Goal: Task Accomplishment & Management: Use online tool/utility

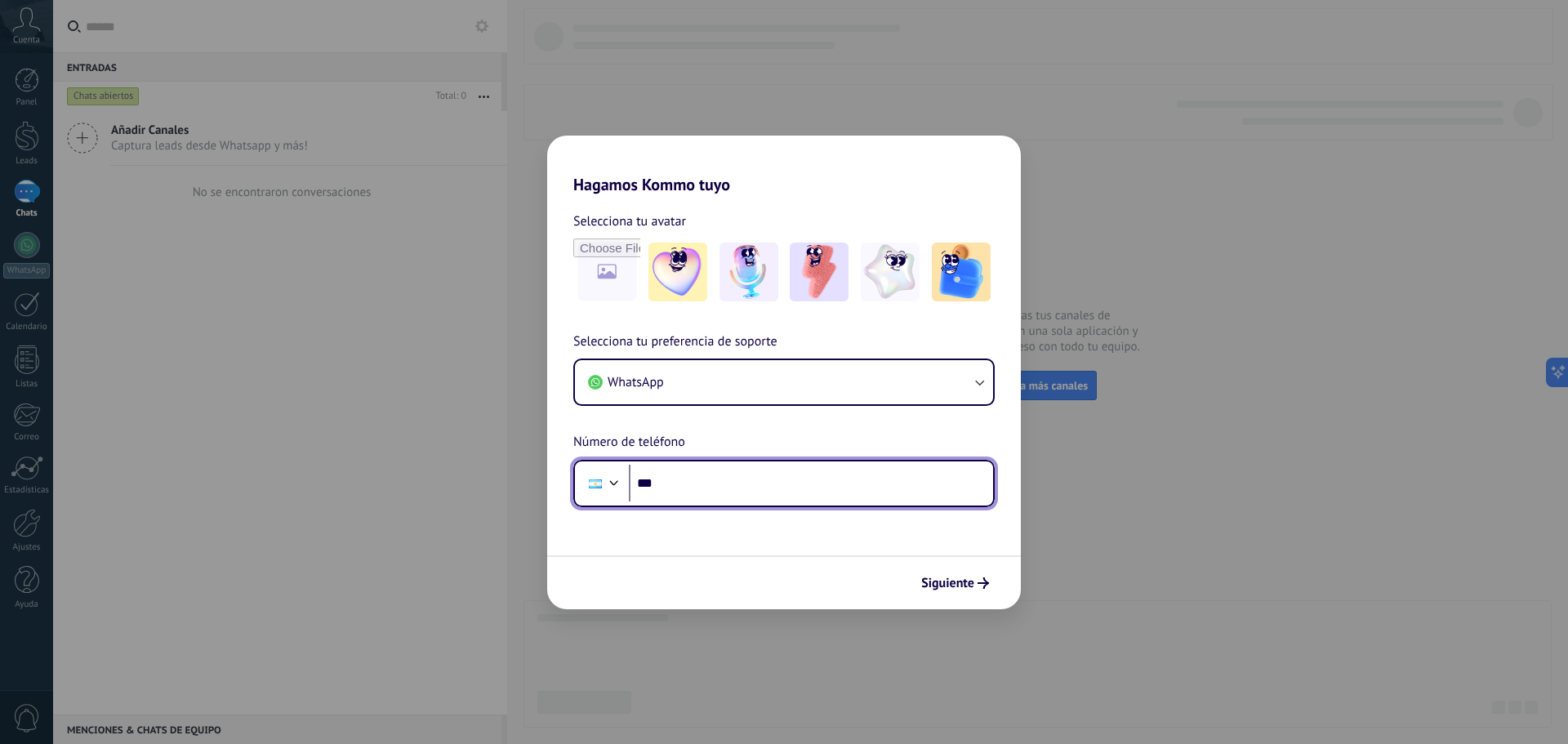
click at [784, 487] on input "***" at bounding box center [811, 484] width 364 height 37
type input "**"
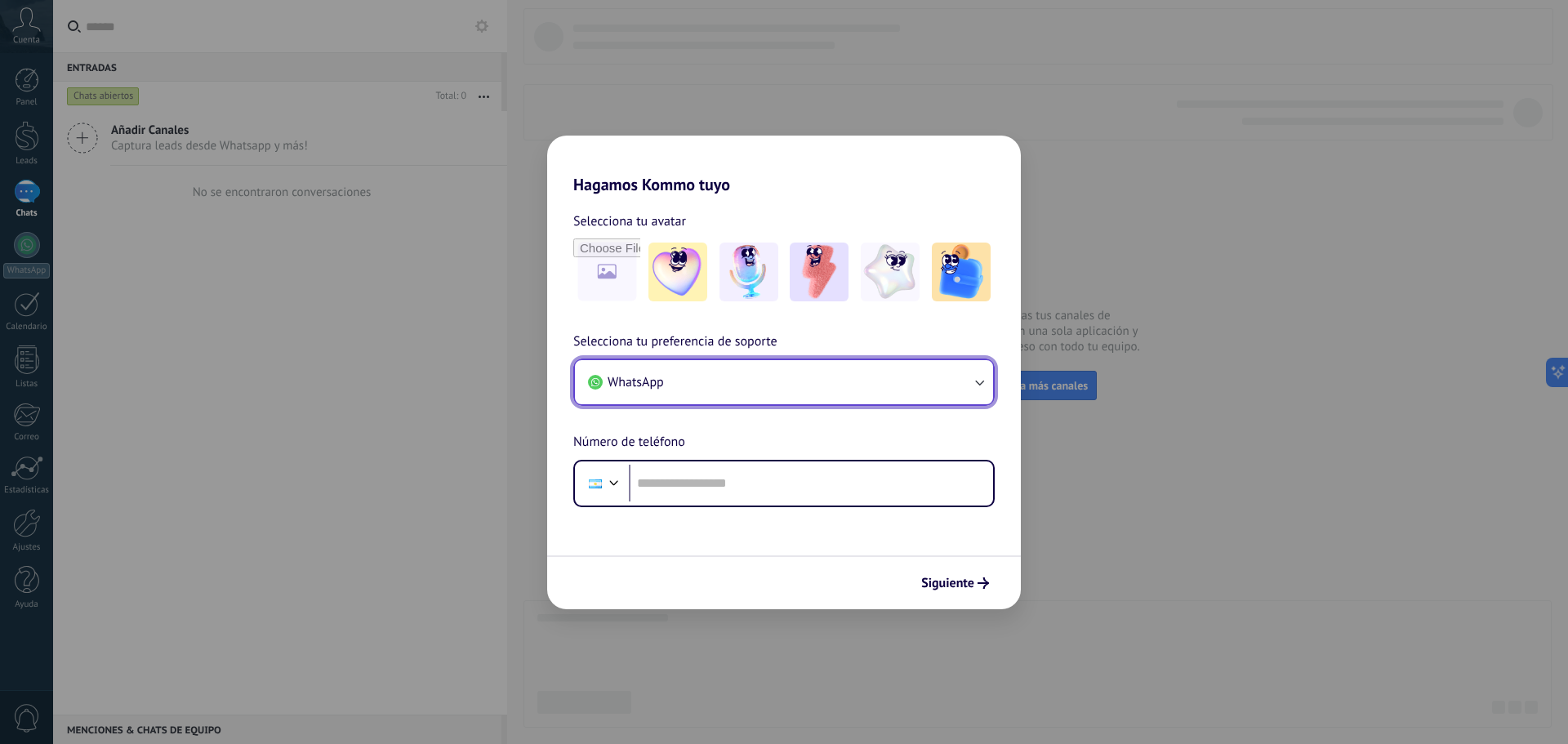
click at [758, 399] on button "WhatsApp" at bounding box center [784, 382] width 418 height 44
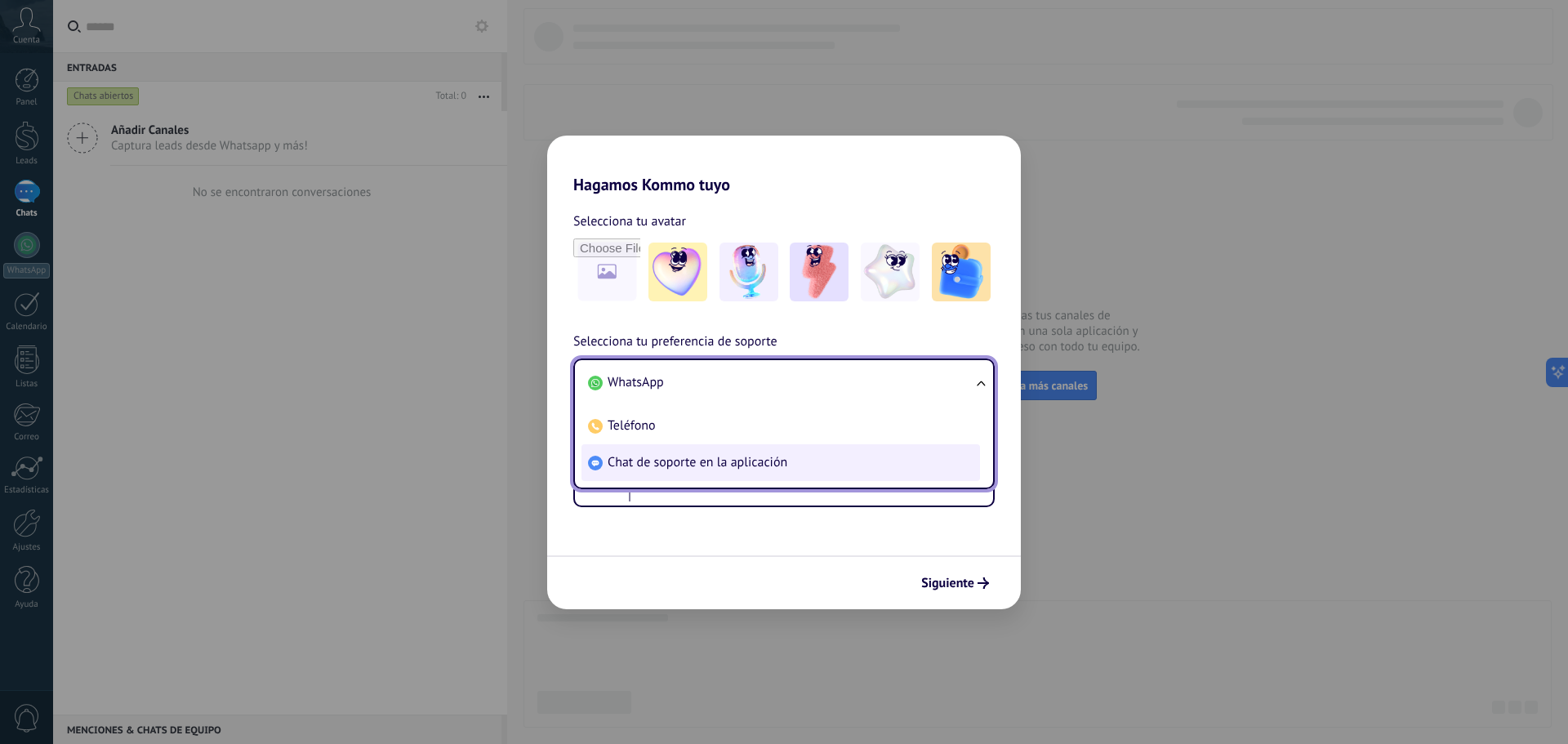
click at [760, 458] on span "Chat de soporte en la aplicación" at bounding box center [698, 461] width 179 height 16
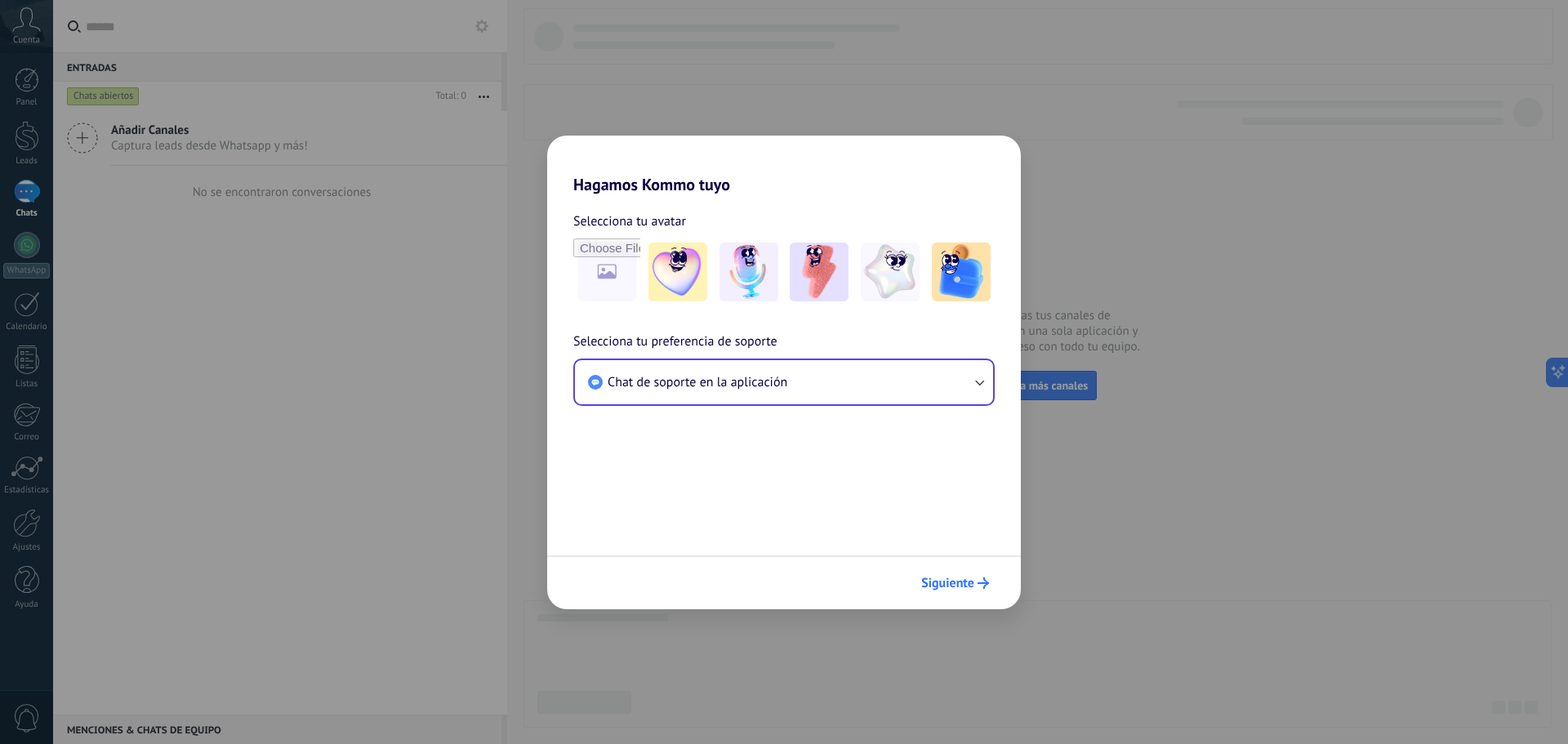
click at [985, 576] on button "Siguiente" at bounding box center [954, 583] width 82 height 28
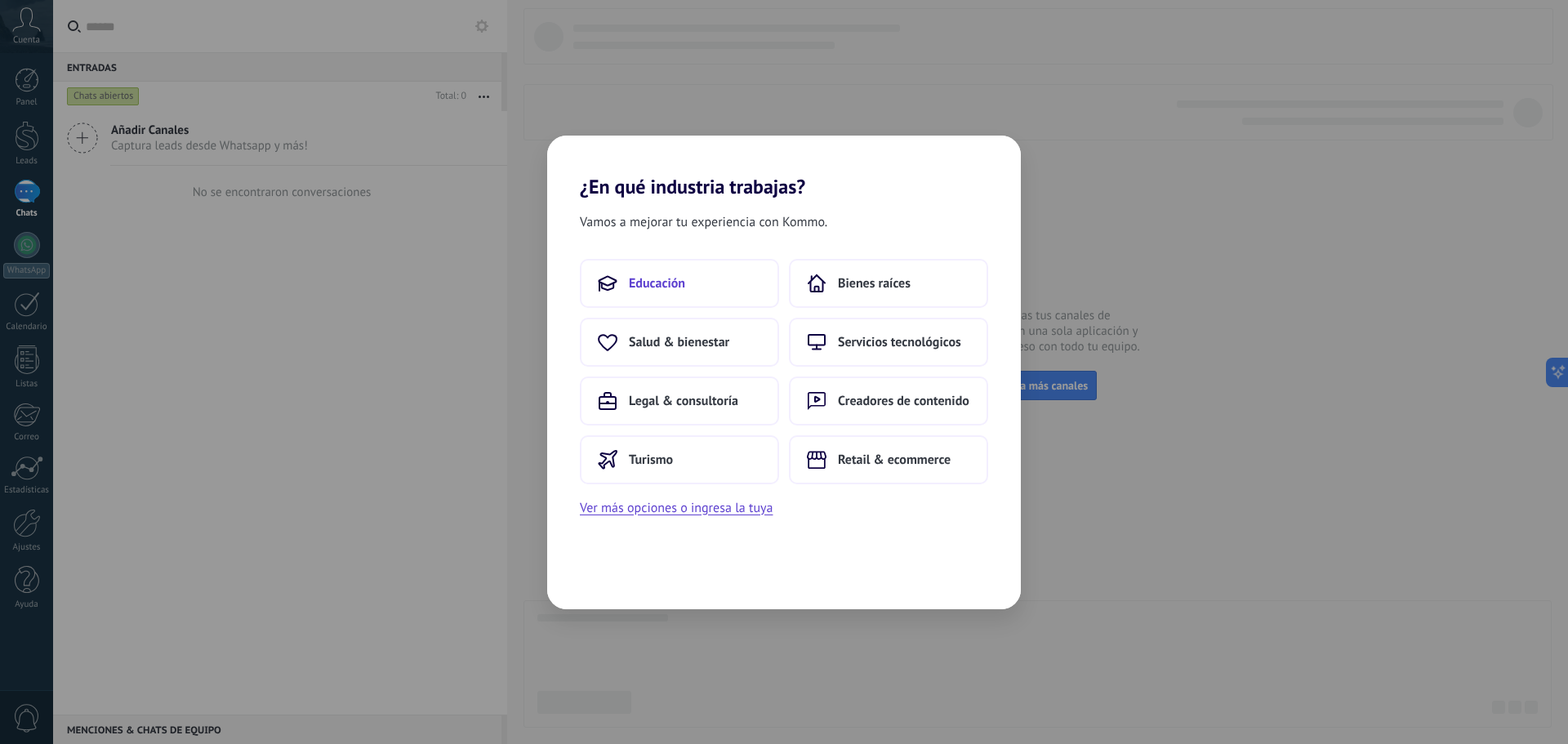
click at [638, 268] on button "Educación" at bounding box center [679, 283] width 199 height 49
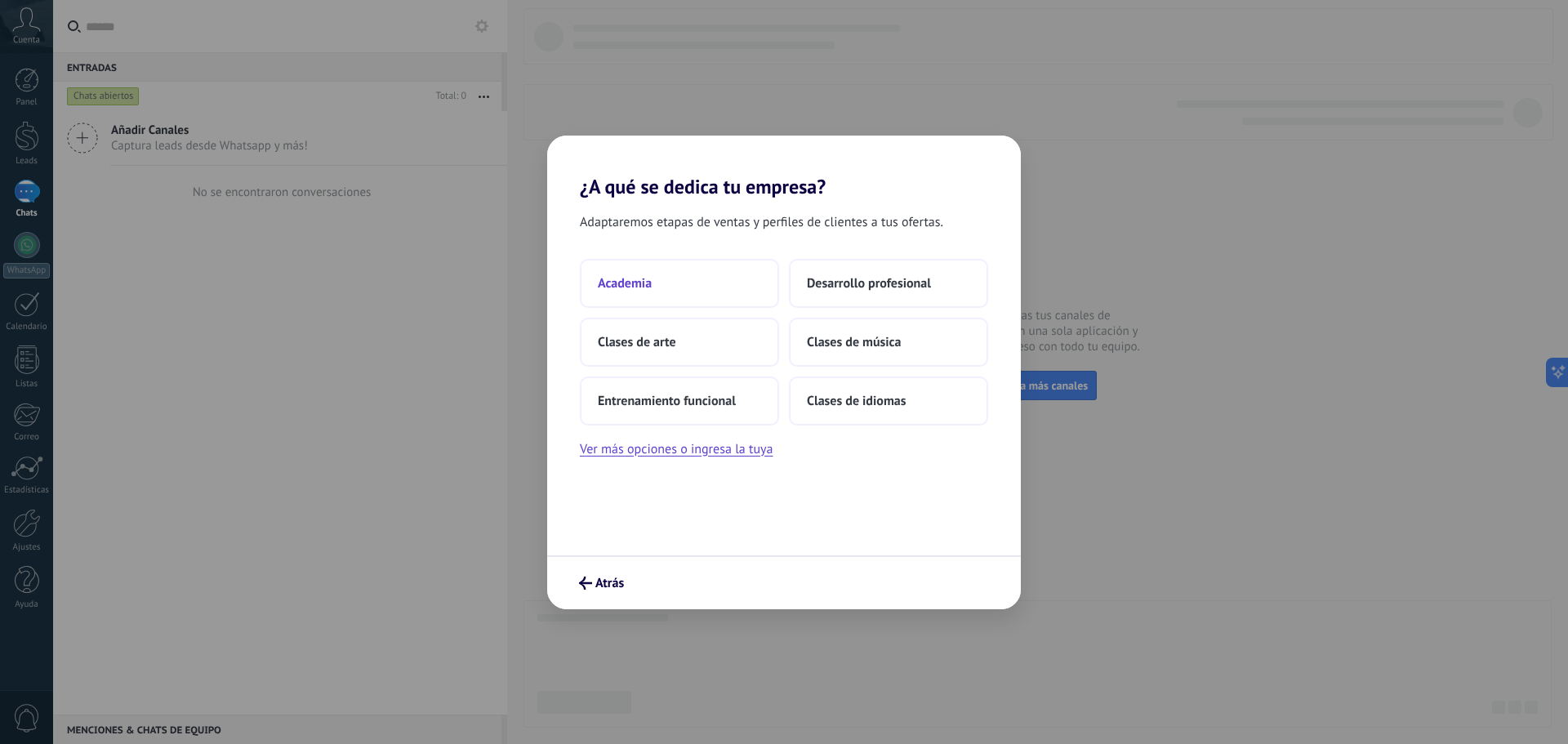
click at [696, 297] on button "Academia" at bounding box center [679, 283] width 199 height 49
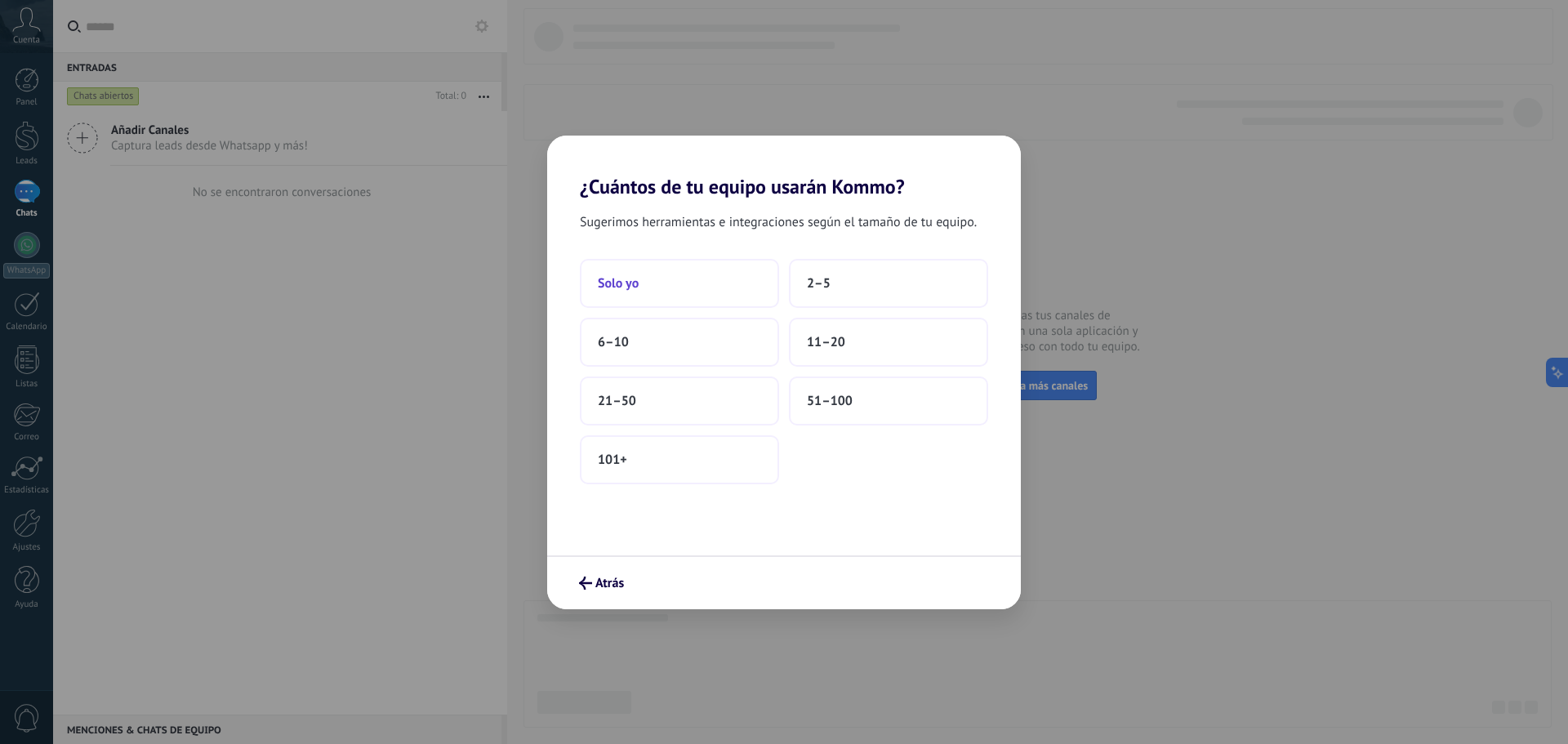
click at [683, 281] on button "Solo yo" at bounding box center [679, 283] width 199 height 49
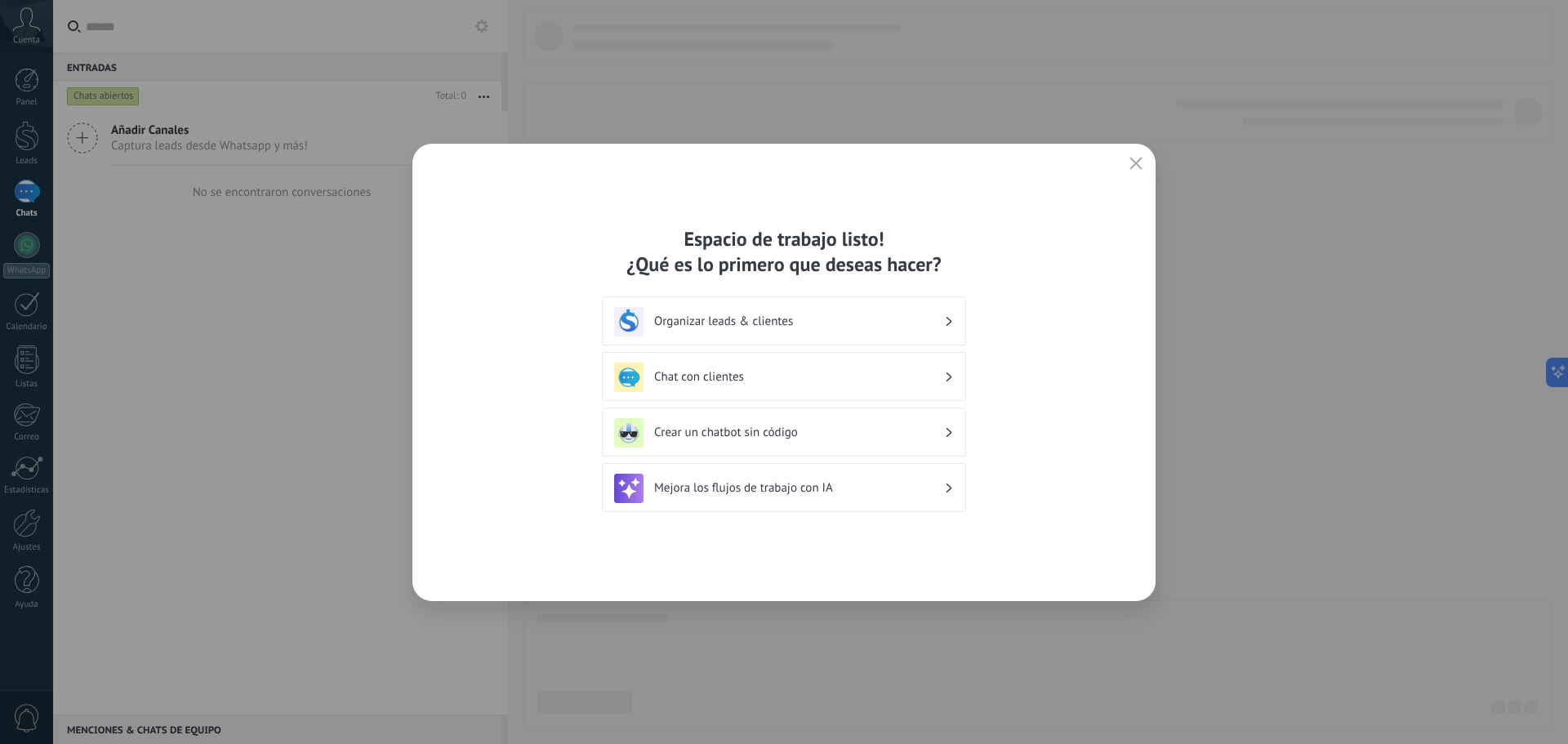
click at [848, 316] on h3 "Organizar leads & clientes" at bounding box center [798, 321] width 290 height 16
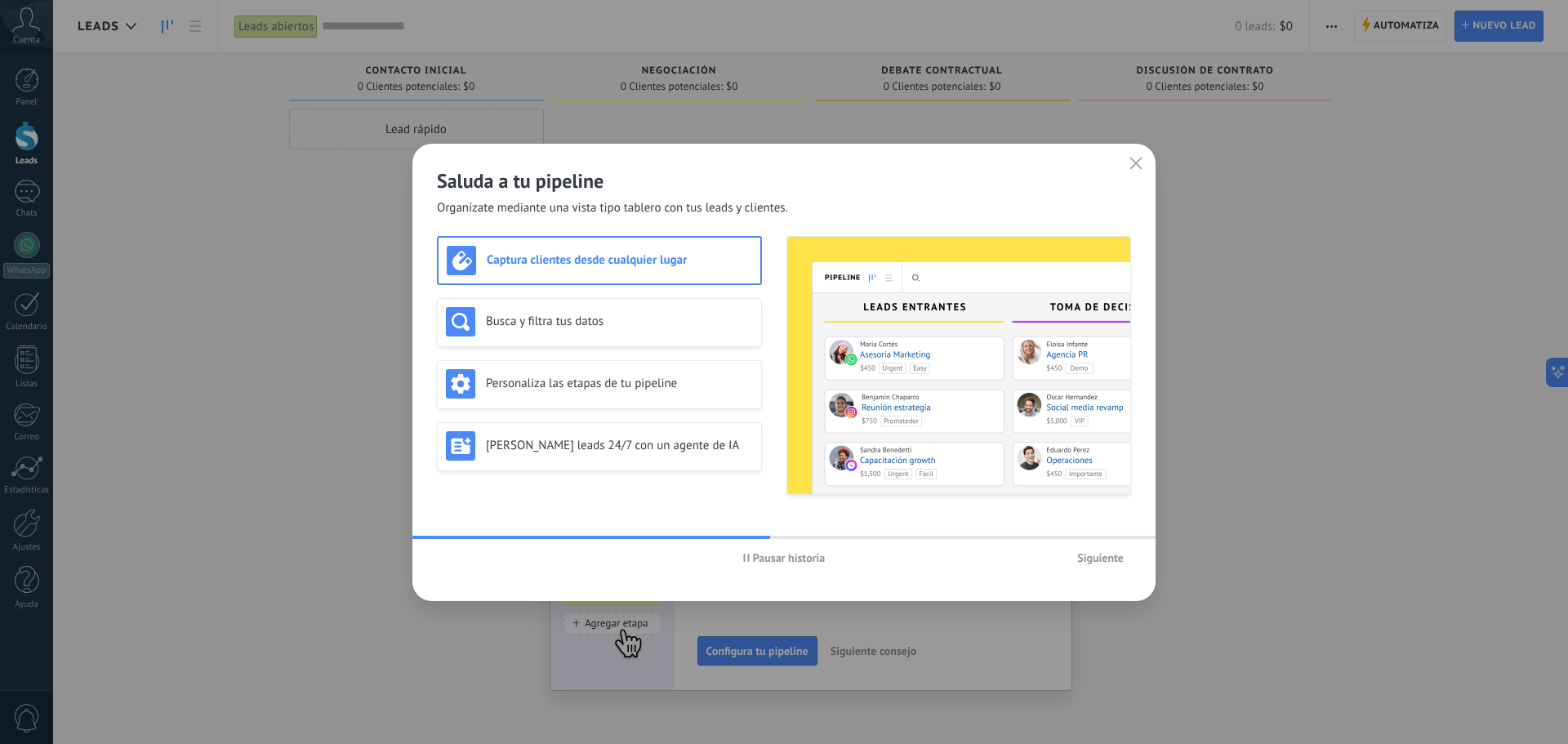
click at [615, 257] on h3 "Captura clientes desde cualquier lugar" at bounding box center [619, 260] width 265 height 16
click at [954, 398] on img at bounding box center [958, 365] width 343 height 257
click at [1089, 555] on span "Siguiente" at bounding box center [1100, 557] width 47 height 11
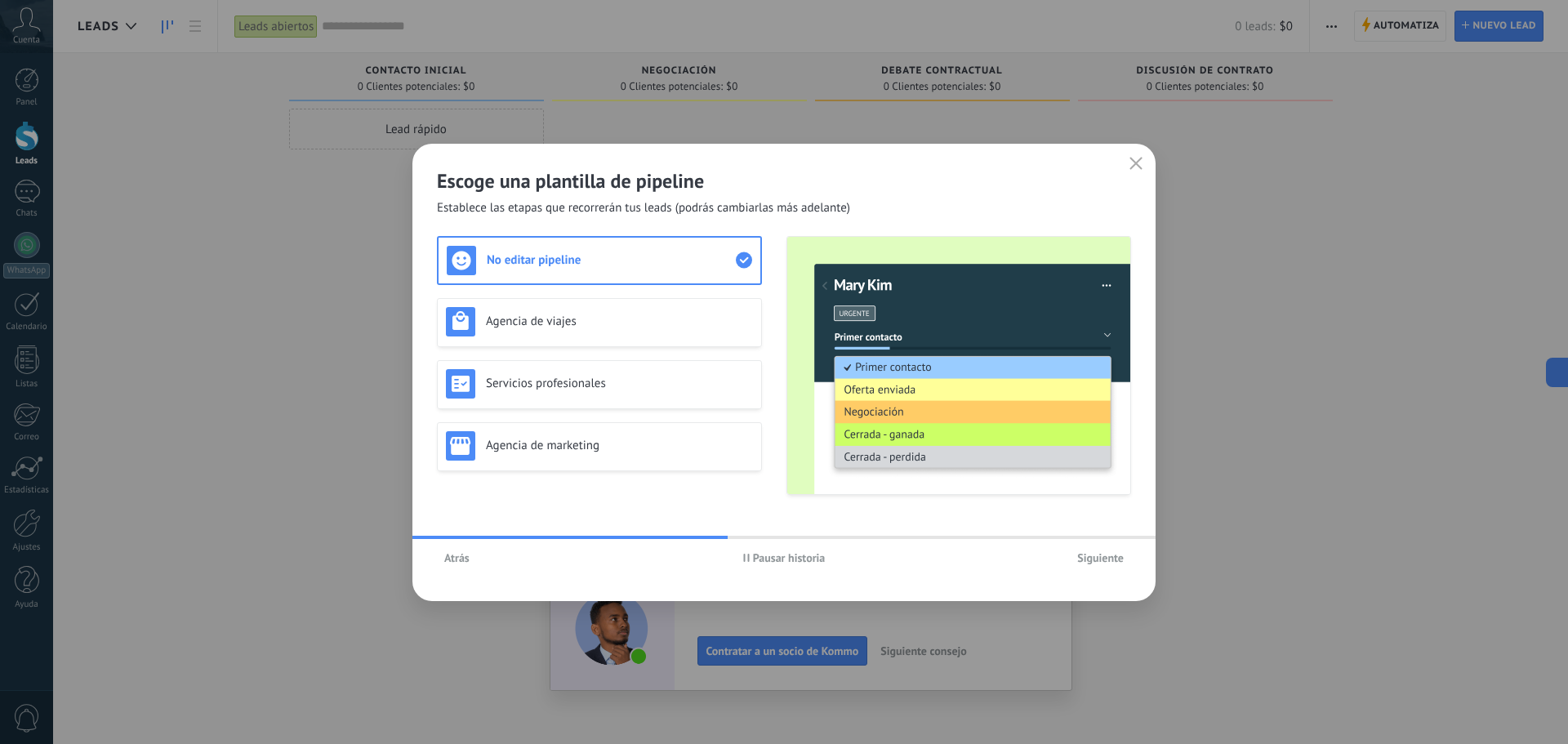
click at [1113, 554] on span "Siguiente" at bounding box center [1100, 557] width 47 height 11
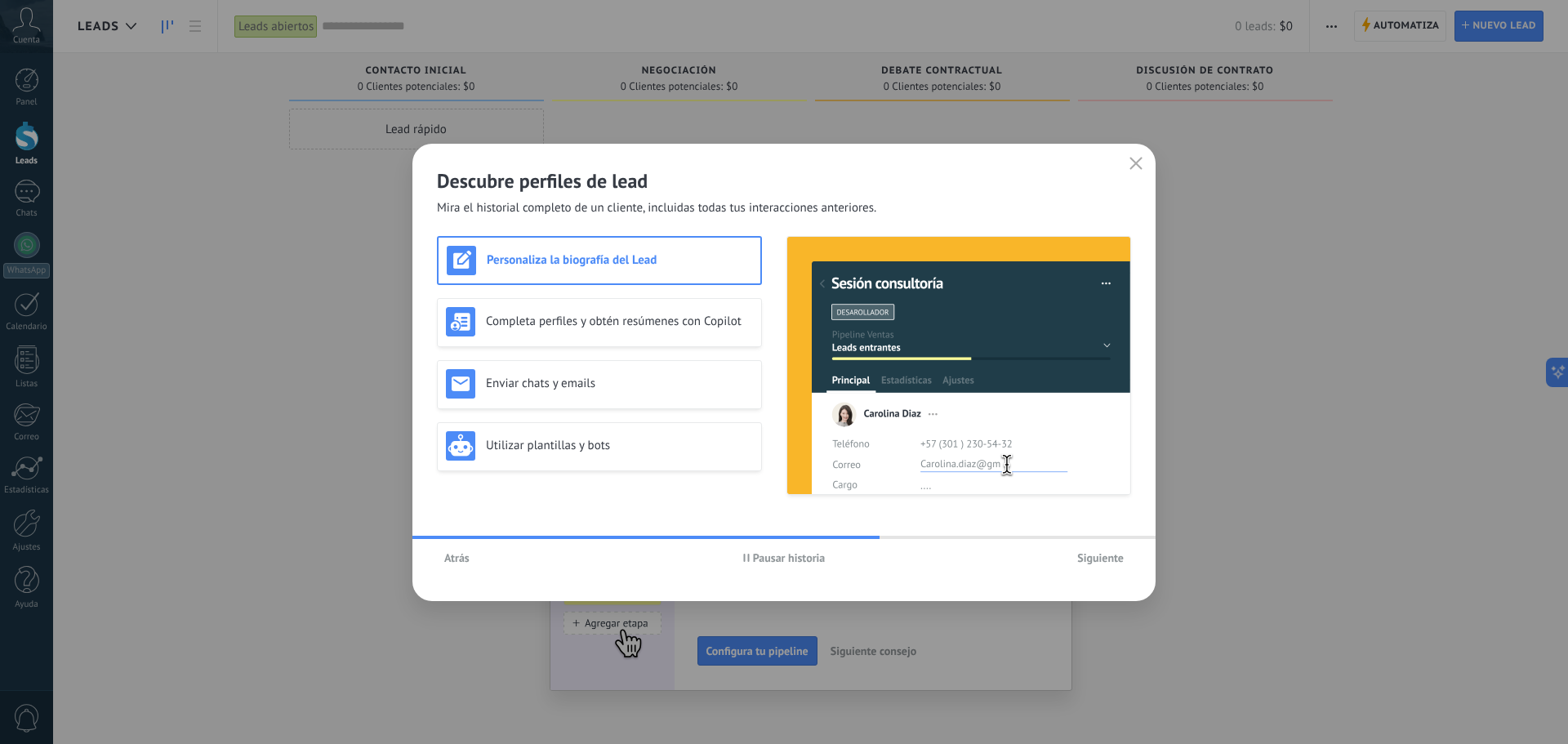
click at [1113, 554] on span "Siguiente" at bounding box center [1100, 557] width 47 height 11
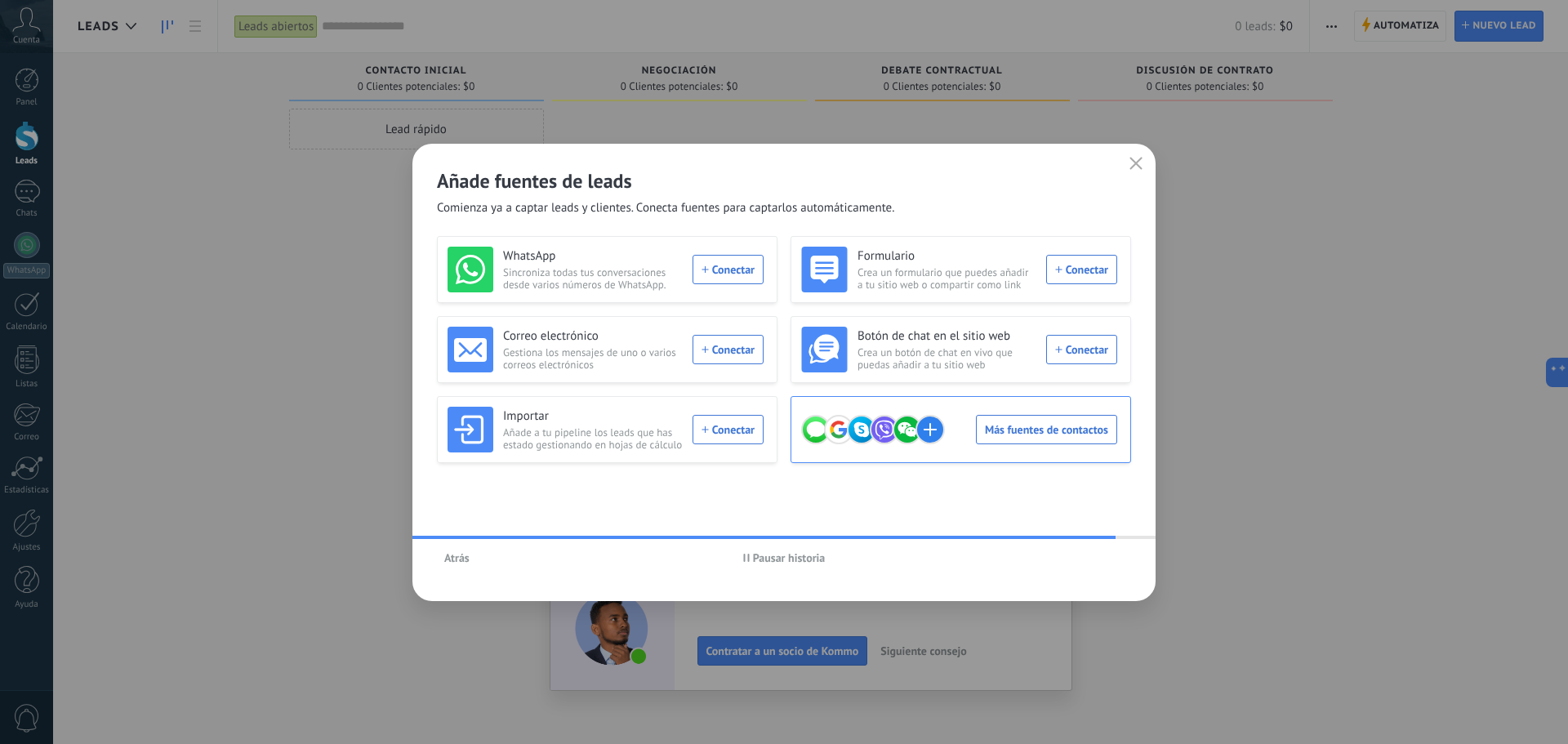
click at [1006, 435] on div "Más fuentes de contactos" at bounding box center [959, 428] width 316 height 46
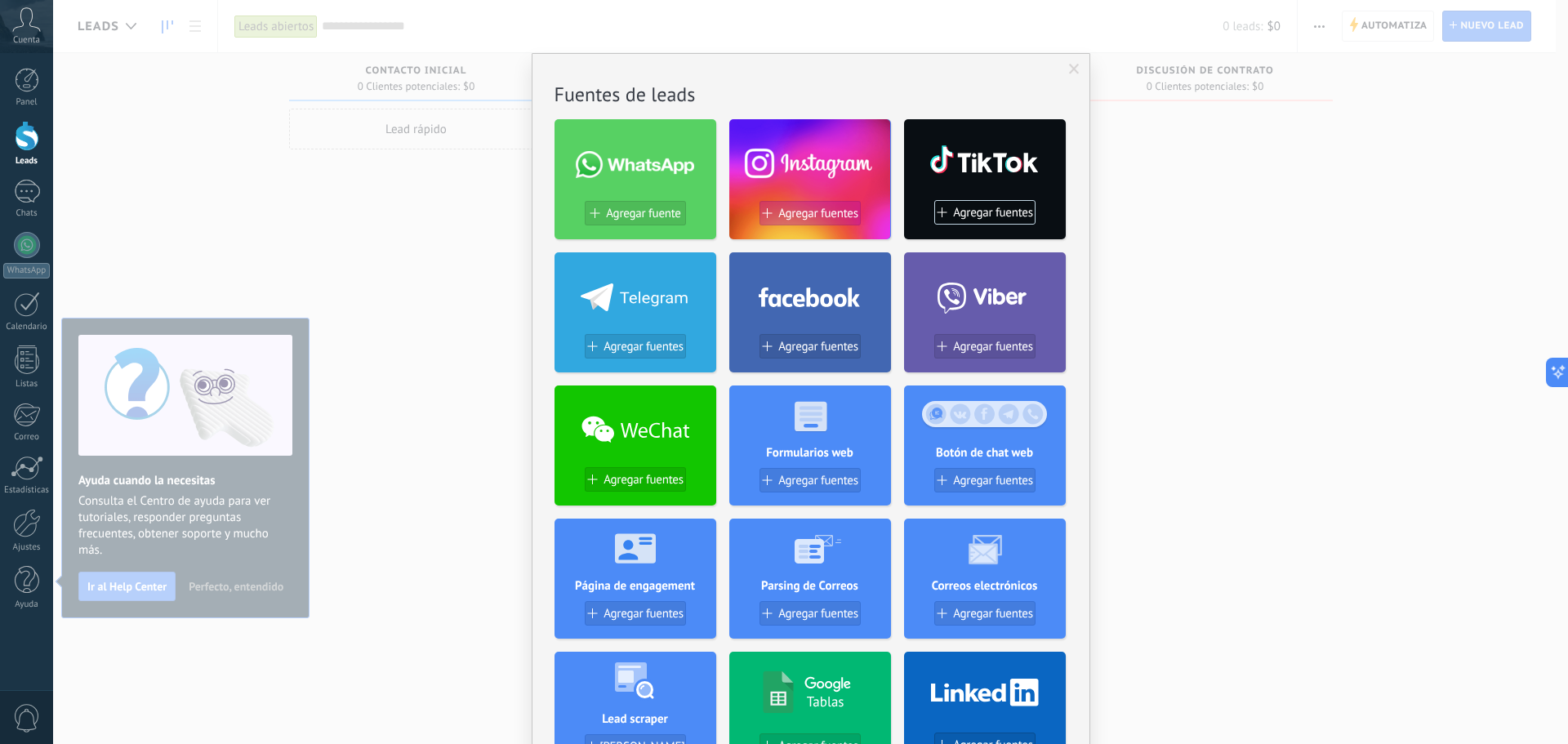
click at [833, 210] on span "Agregar fuentes" at bounding box center [818, 213] width 80 height 14
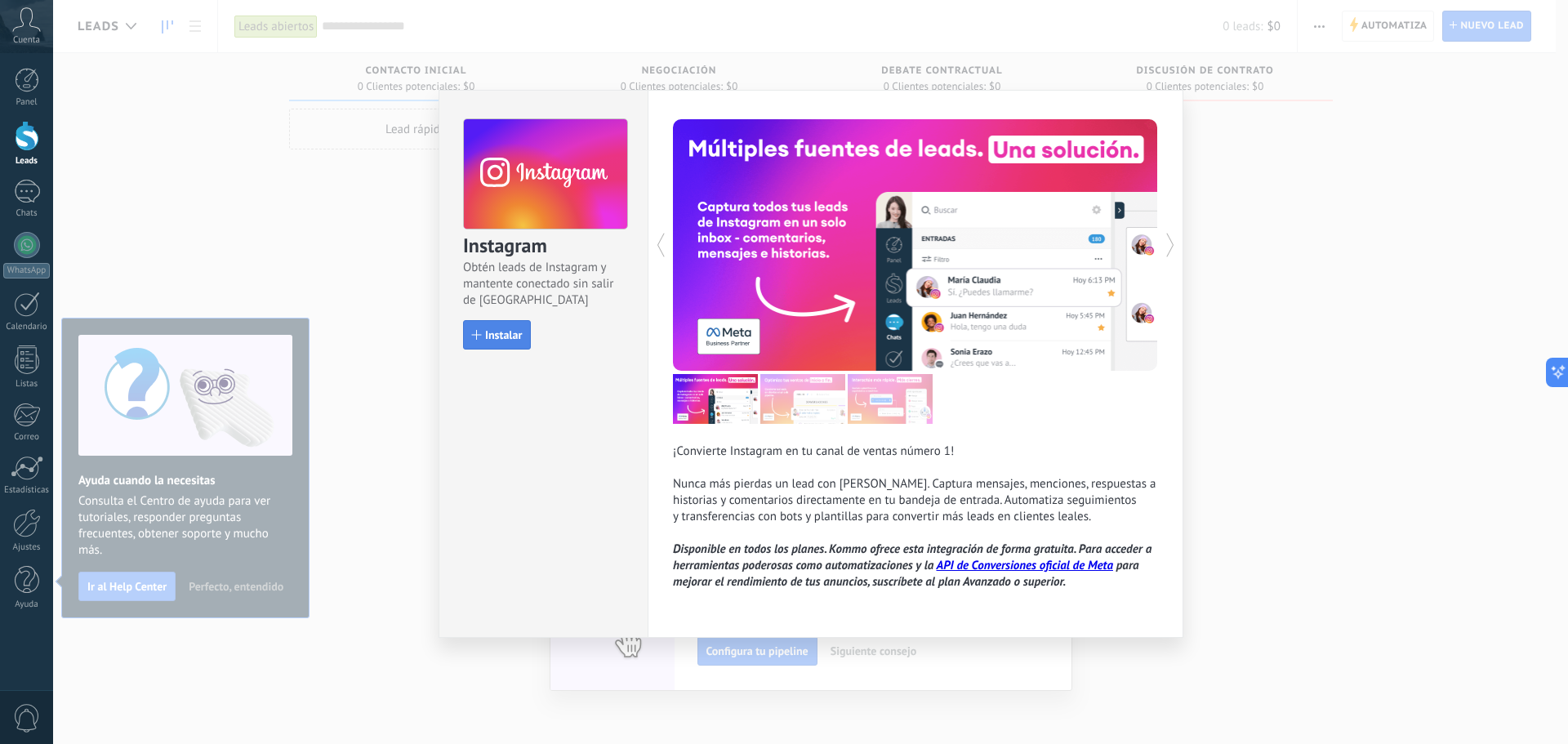
click at [501, 337] on span "Instalar" at bounding box center [502, 334] width 36 height 11
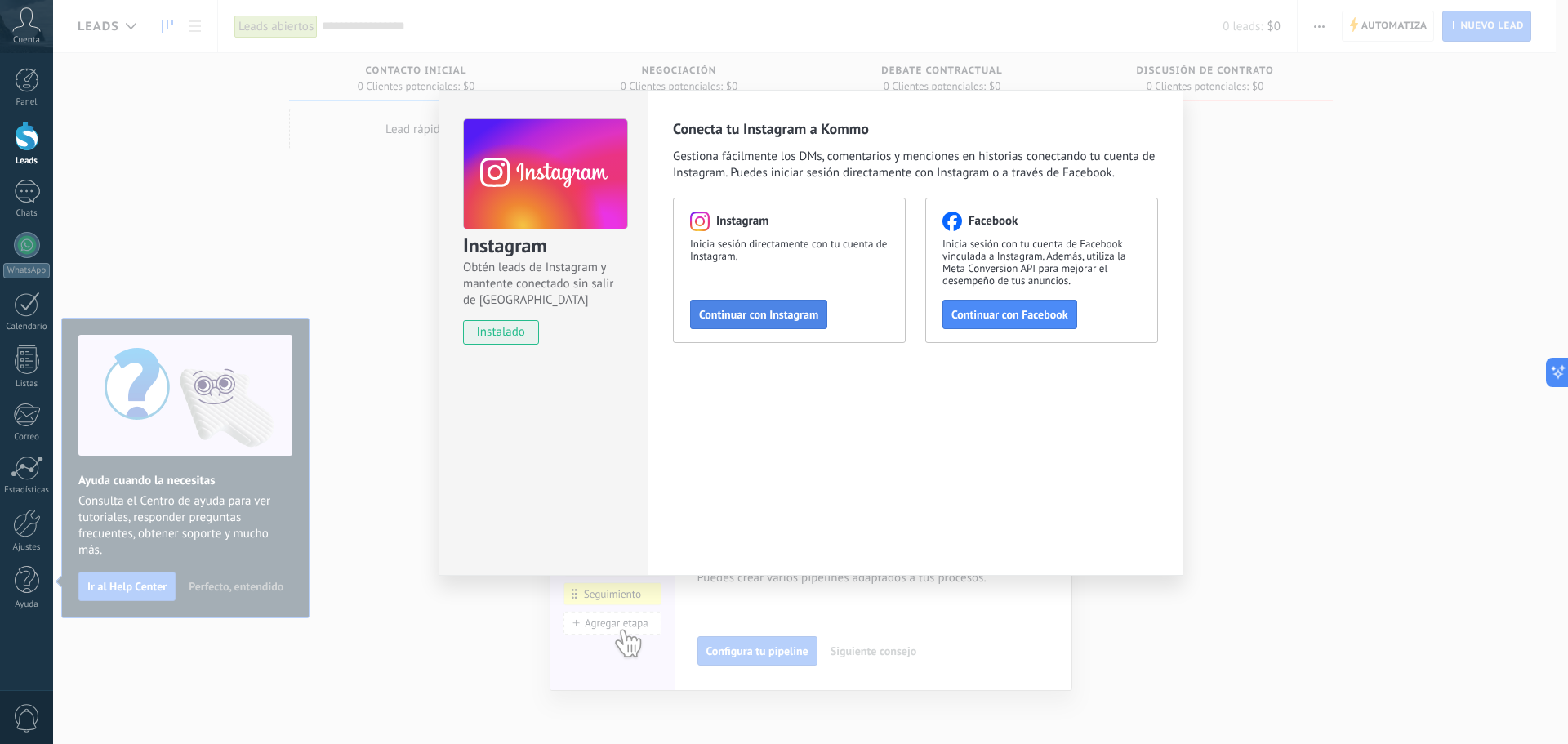
click at [781, 316] on span "Continuar con Instagram" at bounding box center [759, 315] width 120 height 11
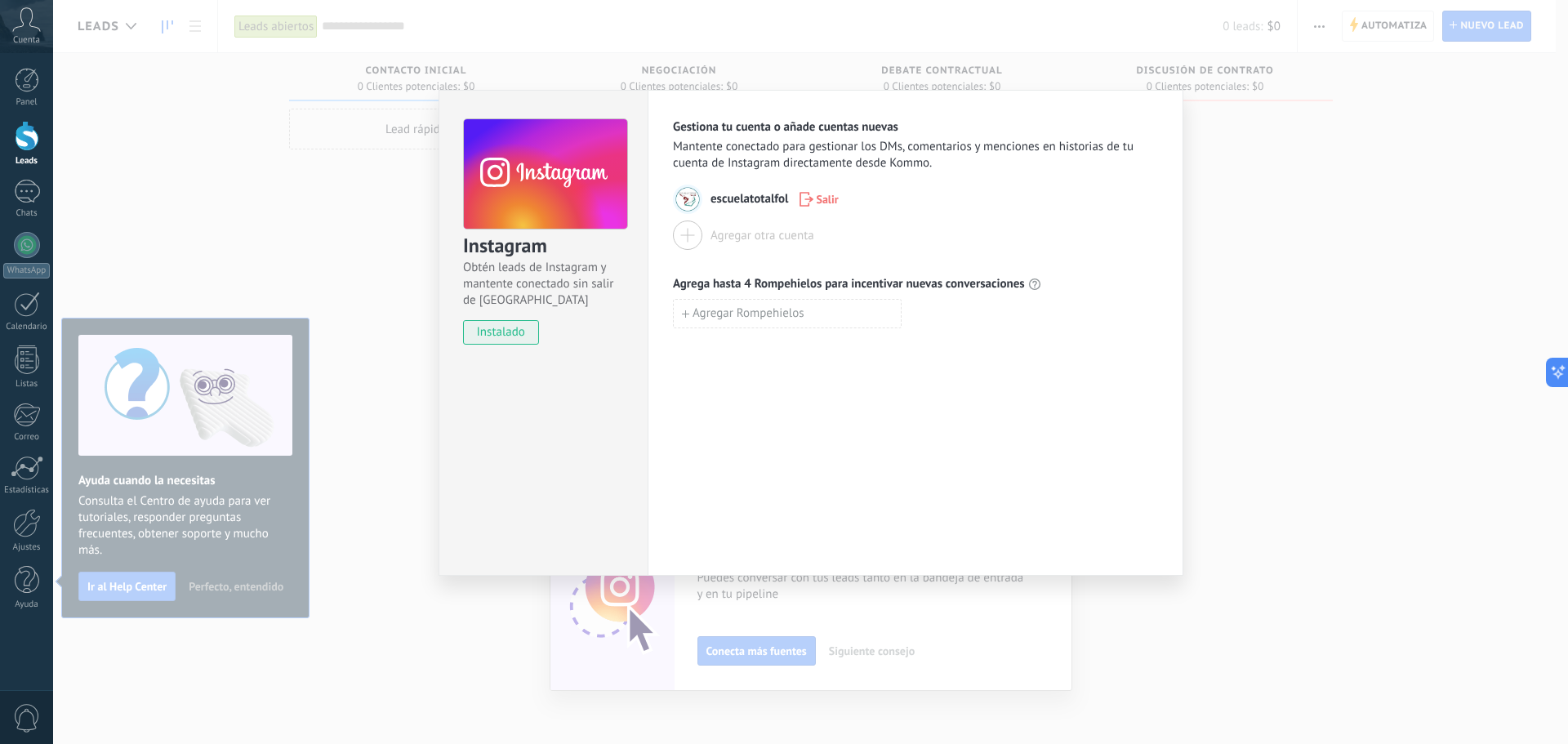
click at [692, 234] on div at bounding box center [687, 234] width 29 height 29
click at [1282, 582] on div "Instagram Obtén leads de Instagram y mantente conectado sin salir de Kommo inst…" at bounding box center [811, 372] width 1515 height 744
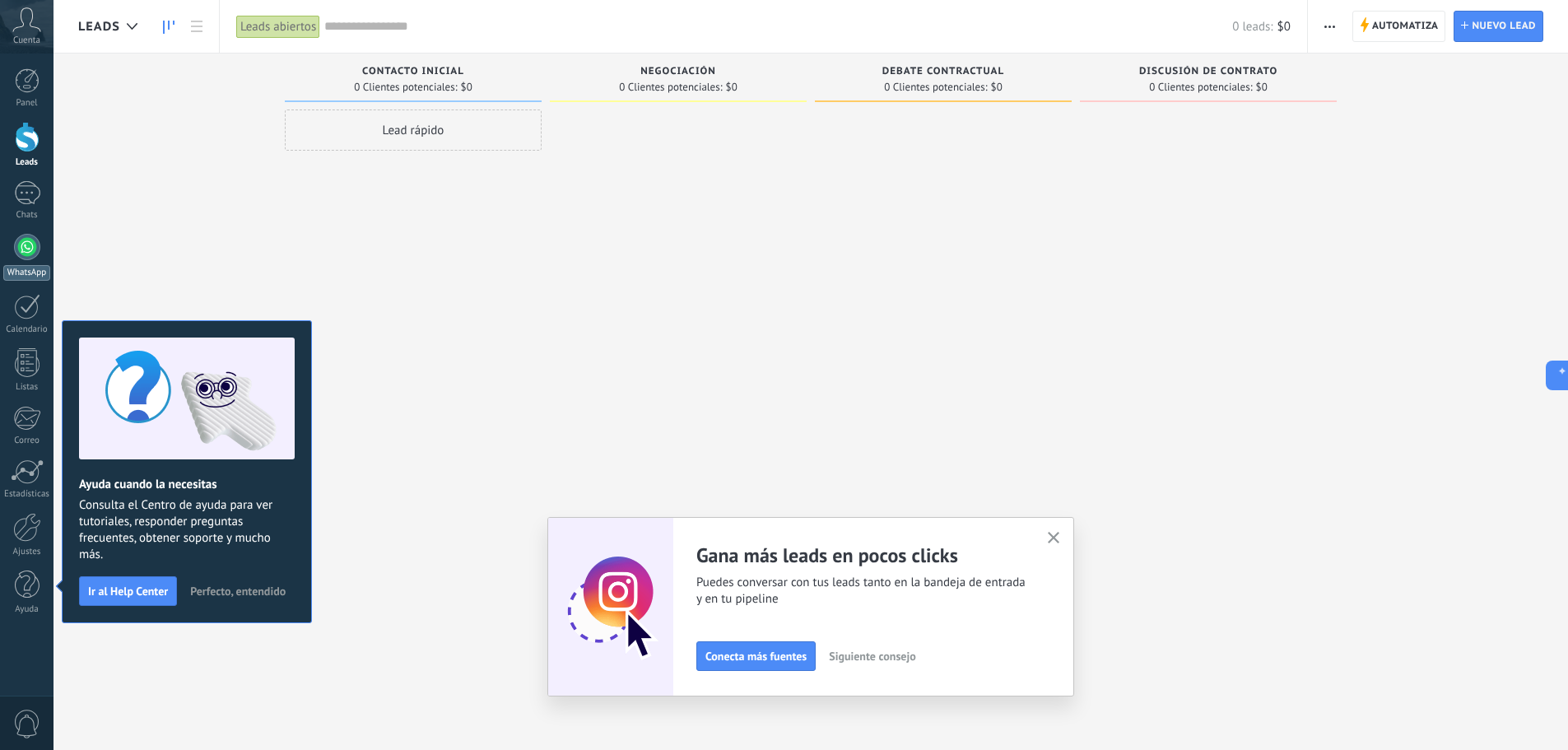
click at [25, 241] on div at bounding box center [27, 247] width 26 height 26
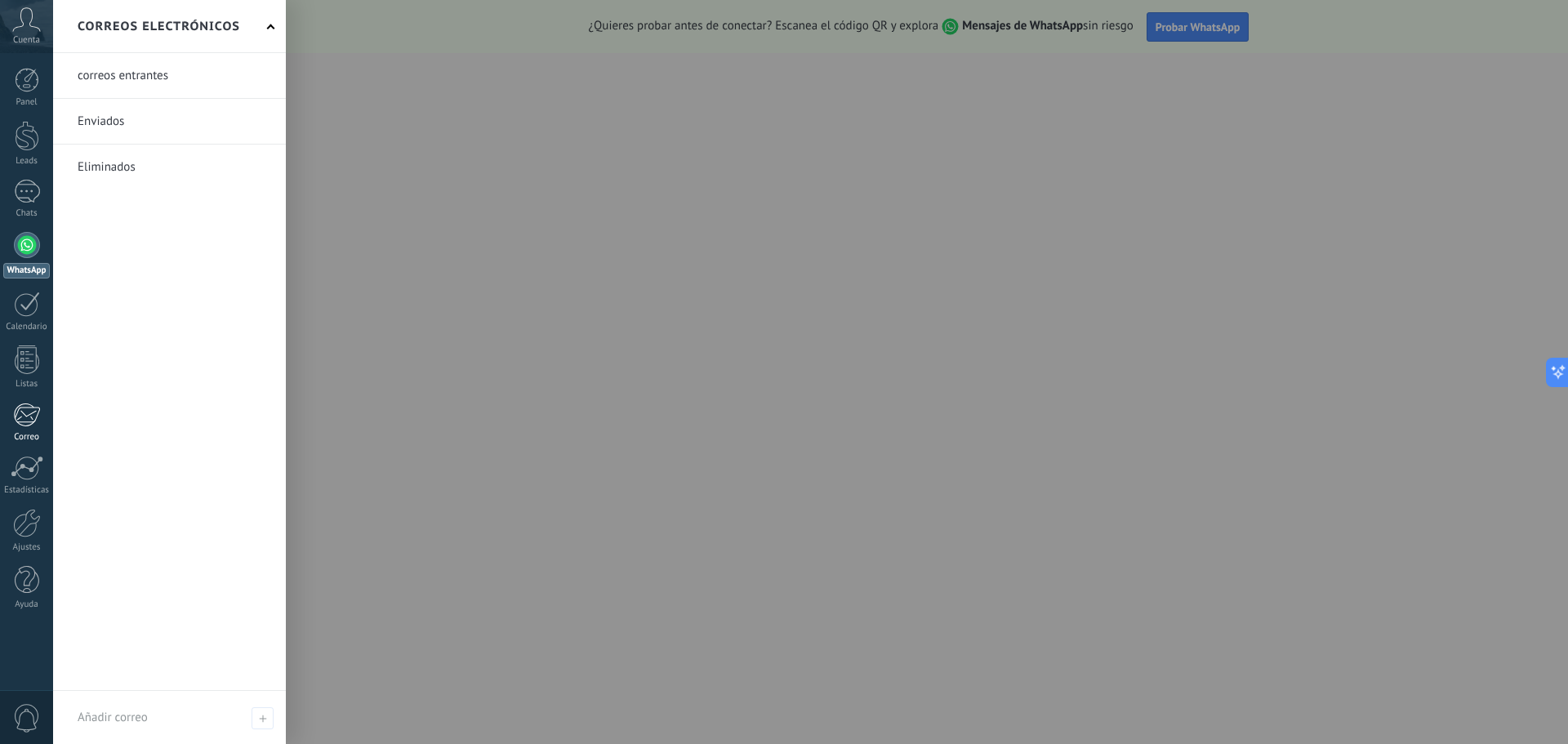
click at [26, 419] on div at bounding box center [26, 414] width 27 height 24
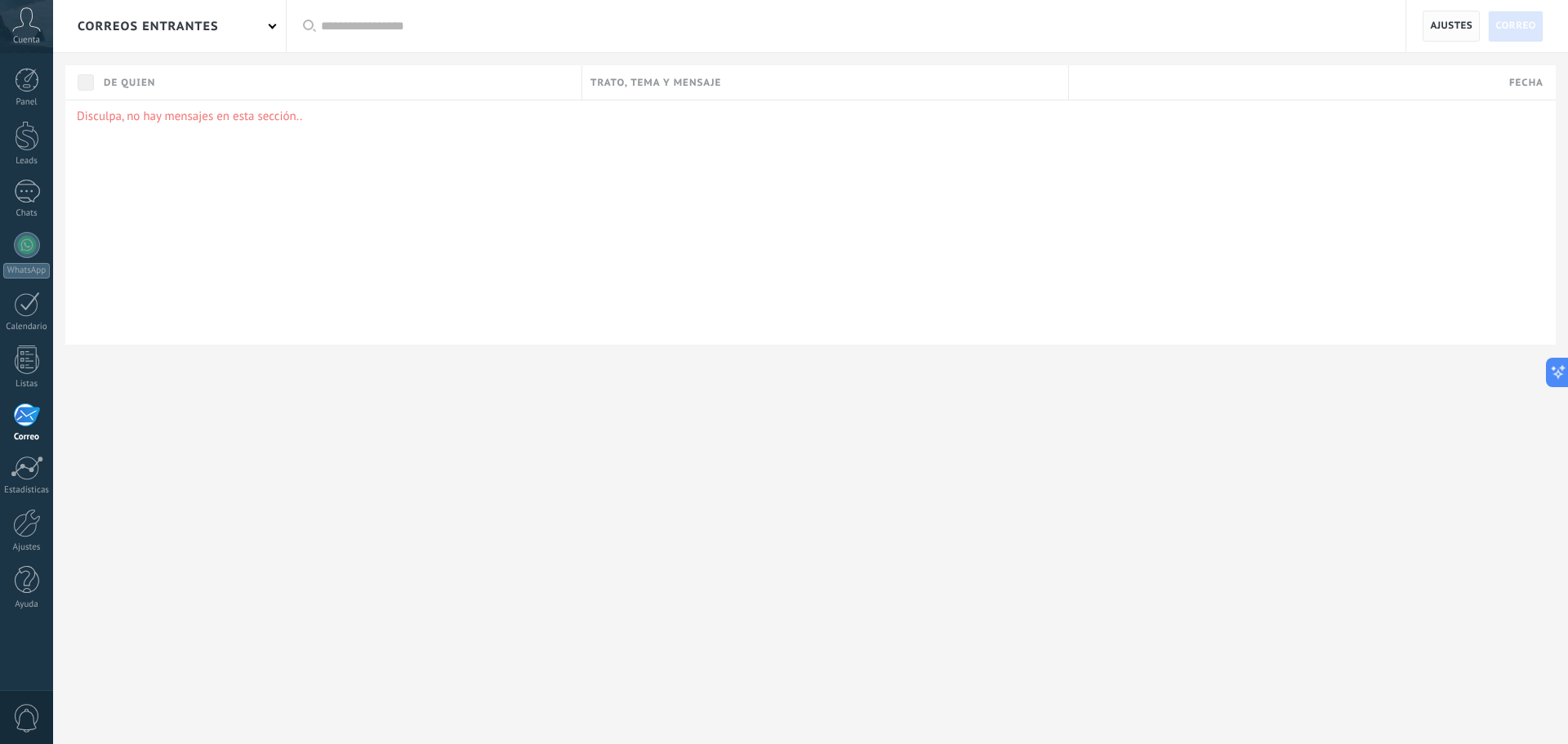
click at [1434, 22] on span "Ajustes" at bounding box center [1450, 25] width 42 height 29
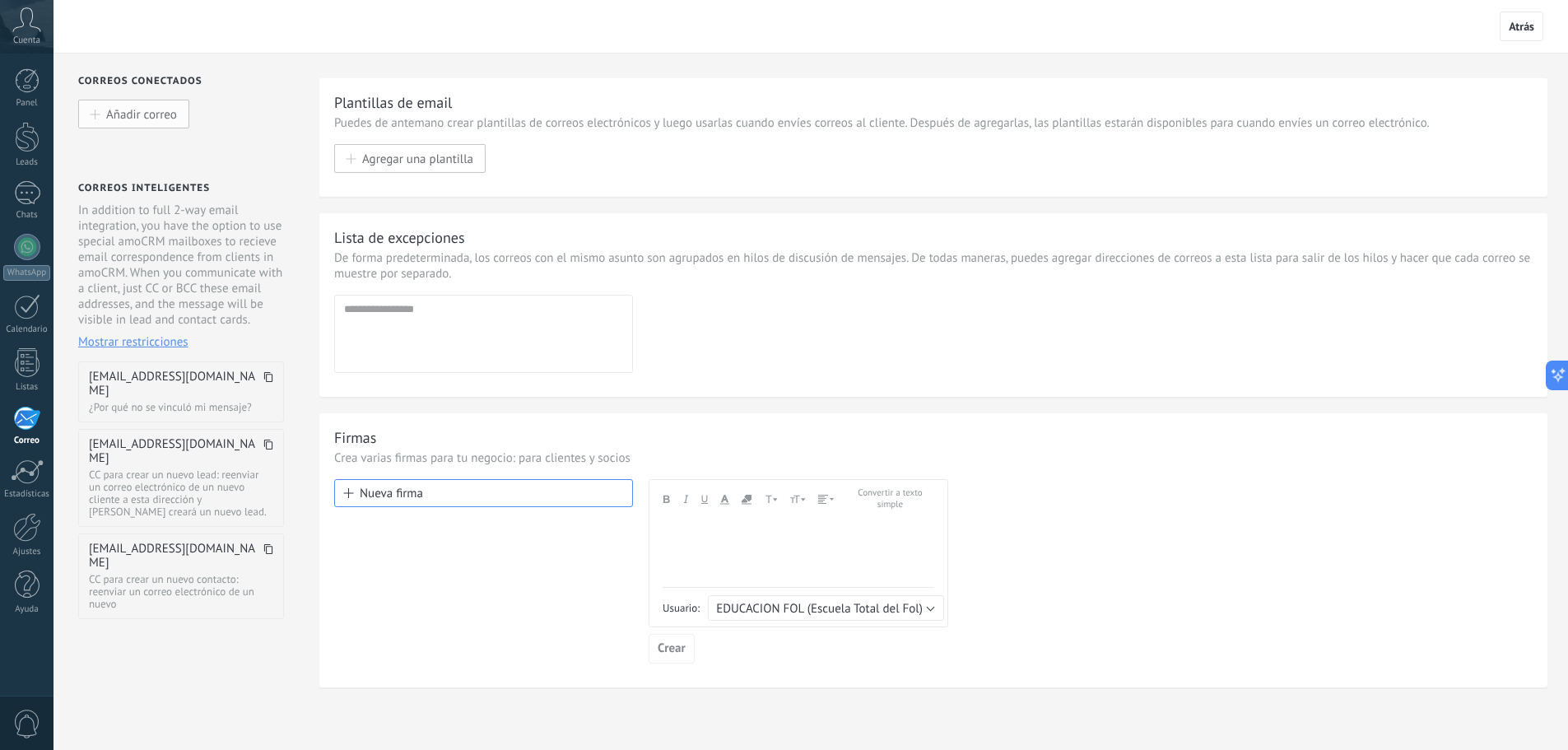
click at [147, 110] on span "Añadir correo" at bounding box center [141, 114] width 71 height 14
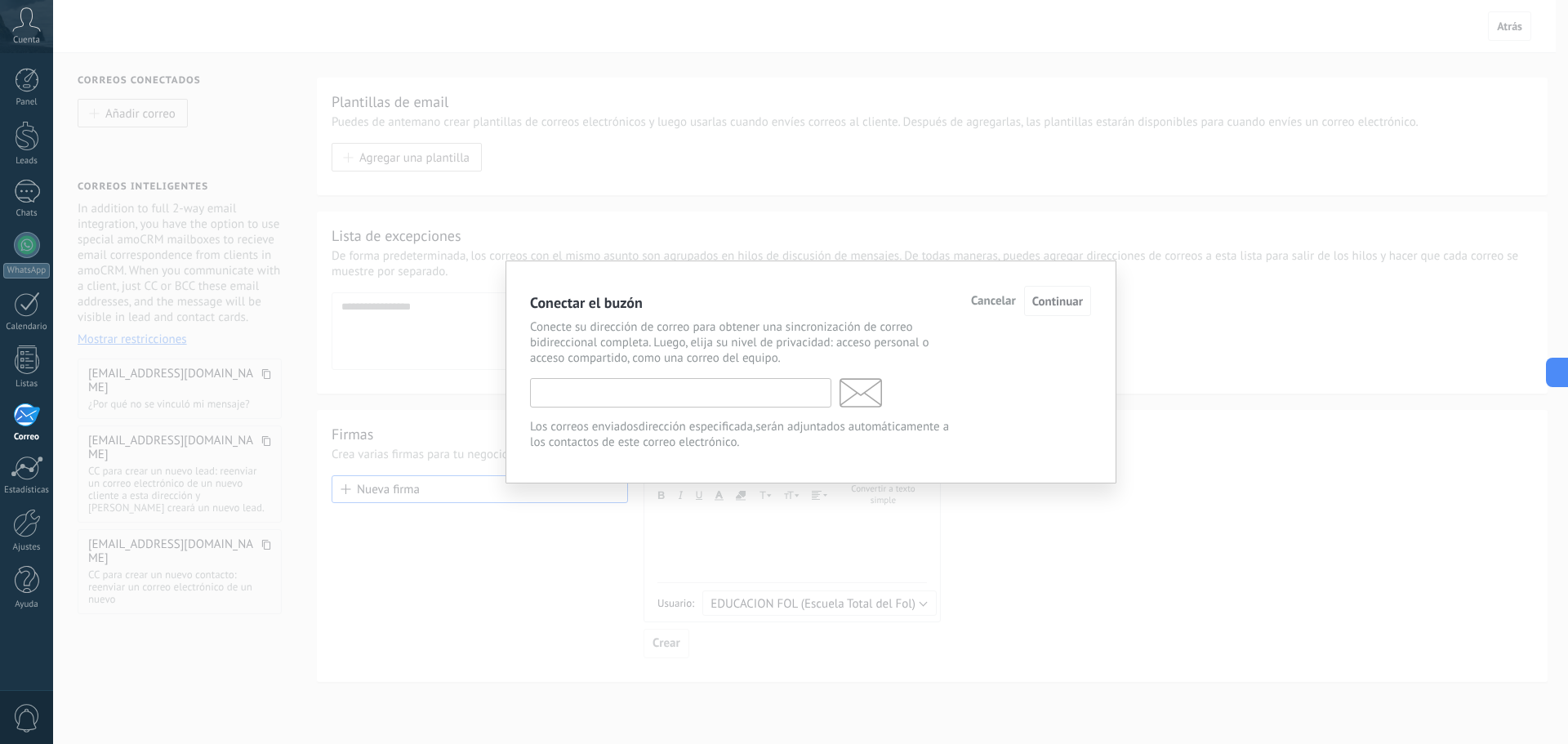
click at [670, 396] on input "text" at bounding box center [681, 392] width 302 height 29
click at [707, 382] on input "text" at bounding box center [681, 392] width 302 height 29
paste input "**********"
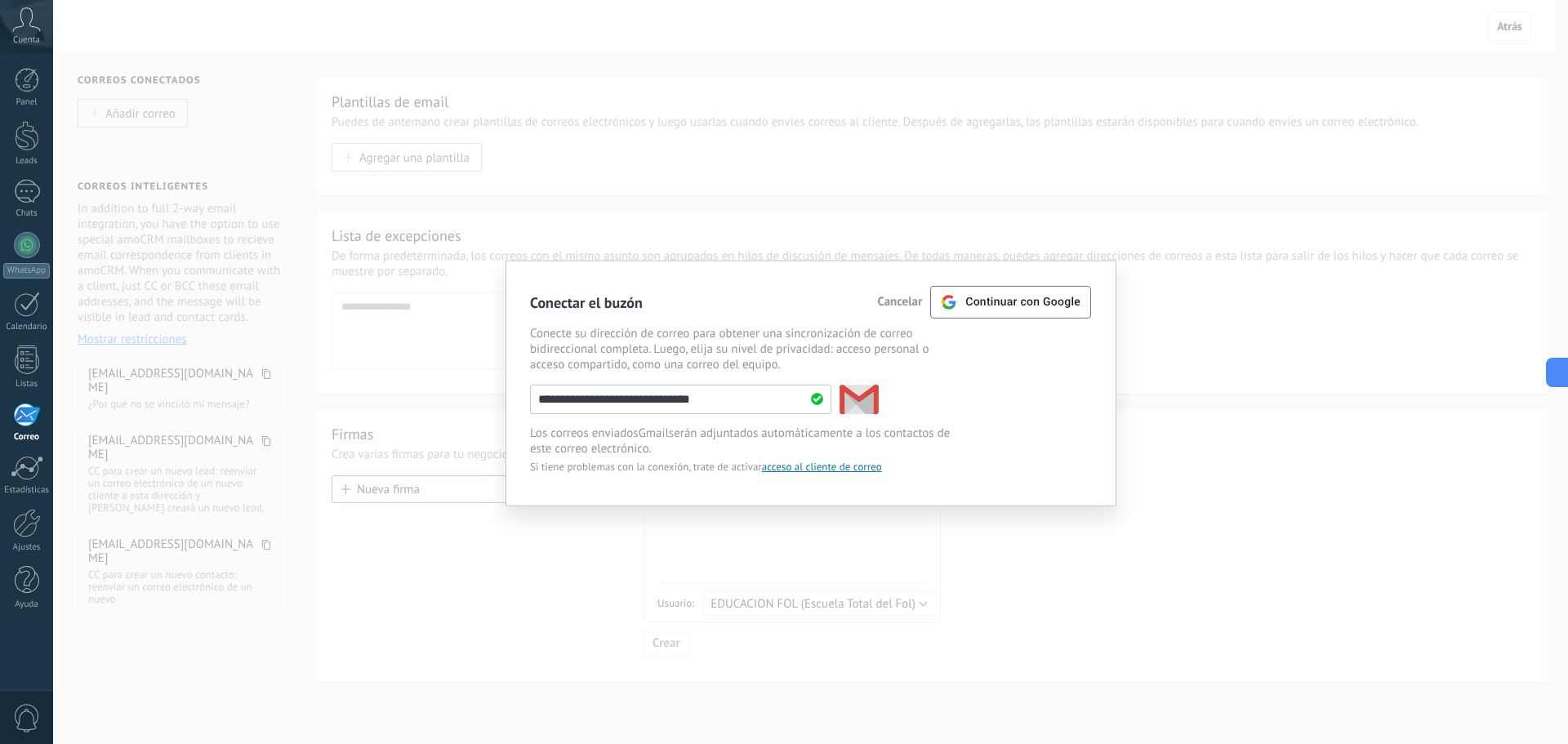
type input "**********"
drag, startPoint x: 1234, startPoint y: 16, endPoint x: 1031, endPoint y: 303, distance: 351.5
click at [1031, 303] on span "Continuar con Google" at bounding box center [1023, 302] width 115 height 13
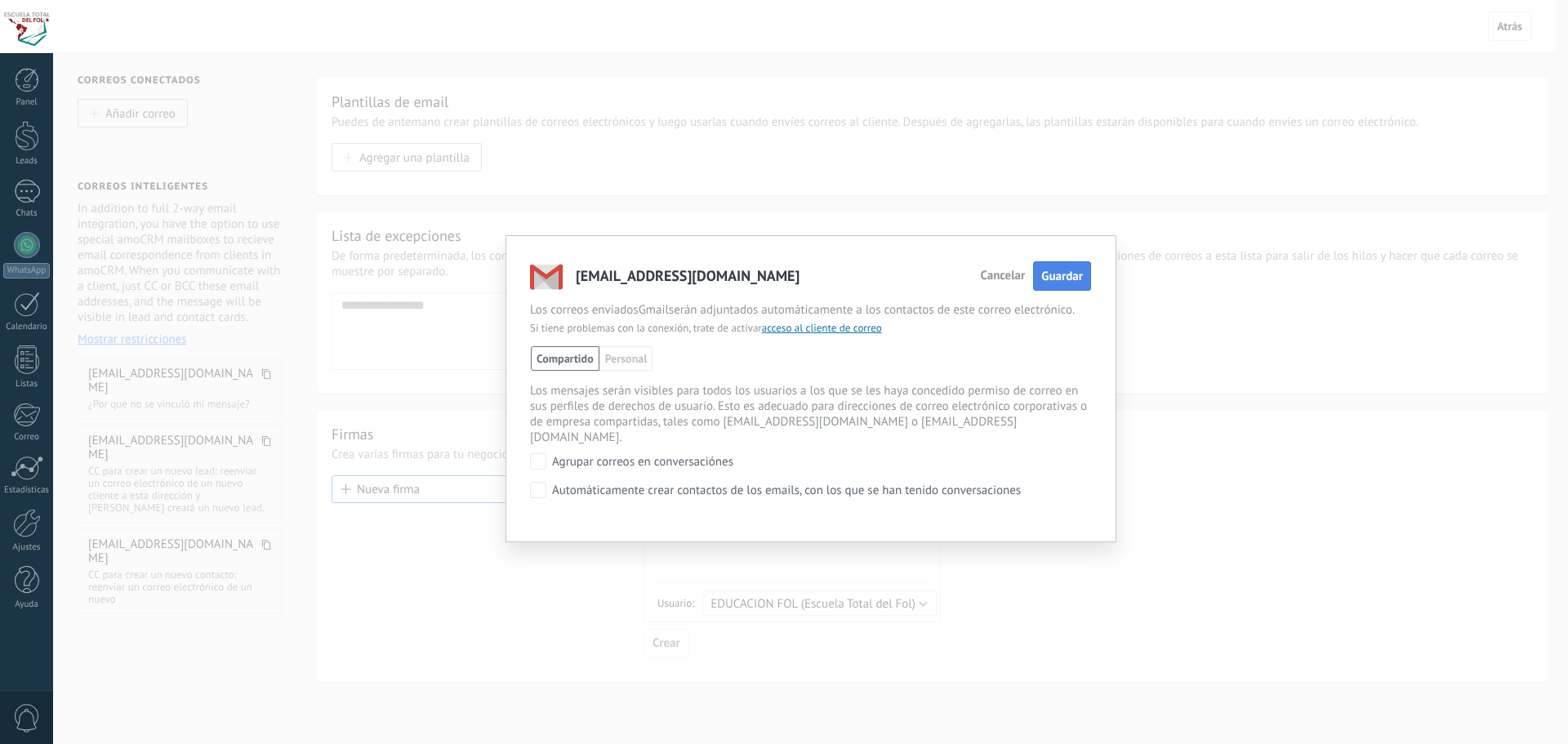
click at [1068, 280] on span "Guardar" at bounding box center [1062, 276] width 42 height 16
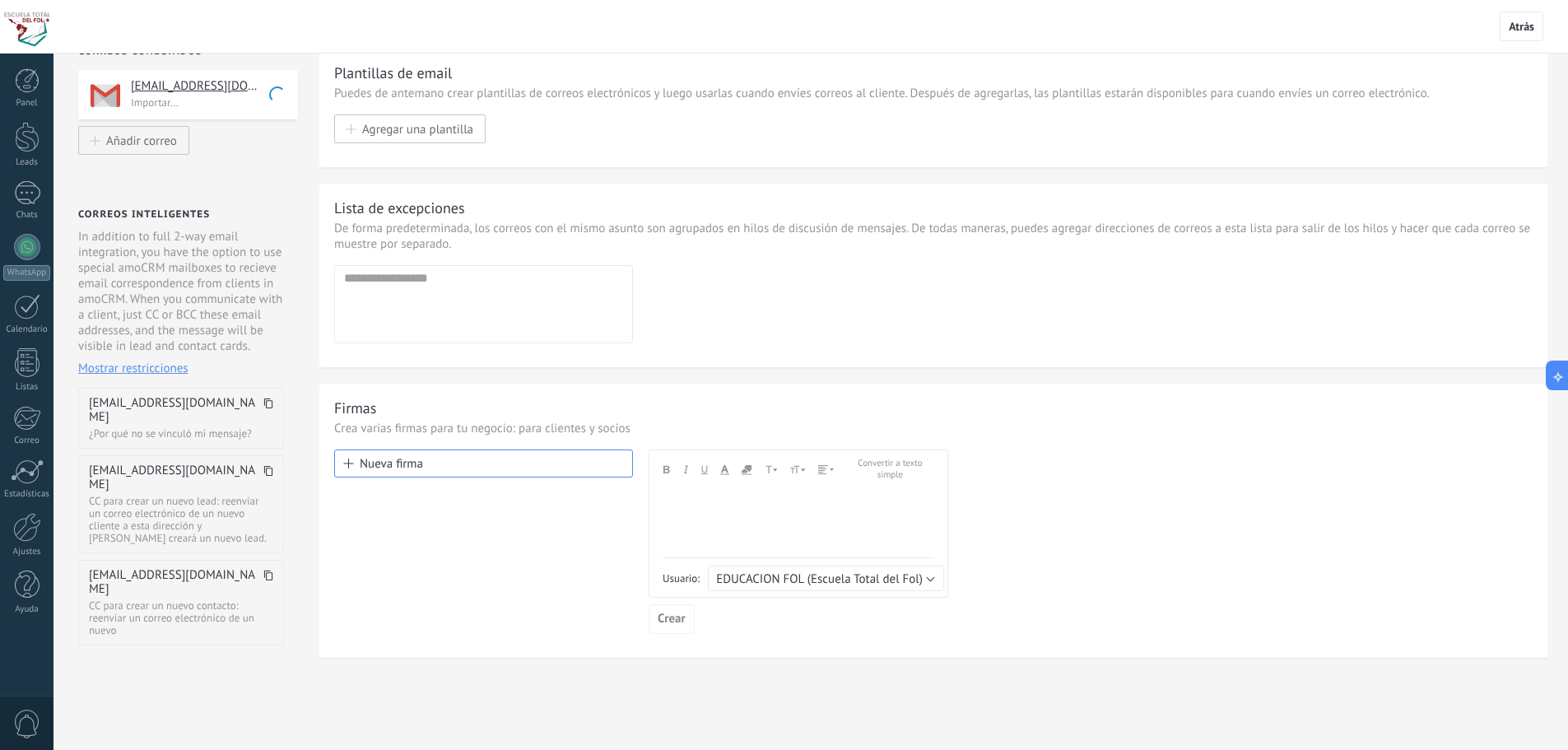
scroll to position [45, 0]
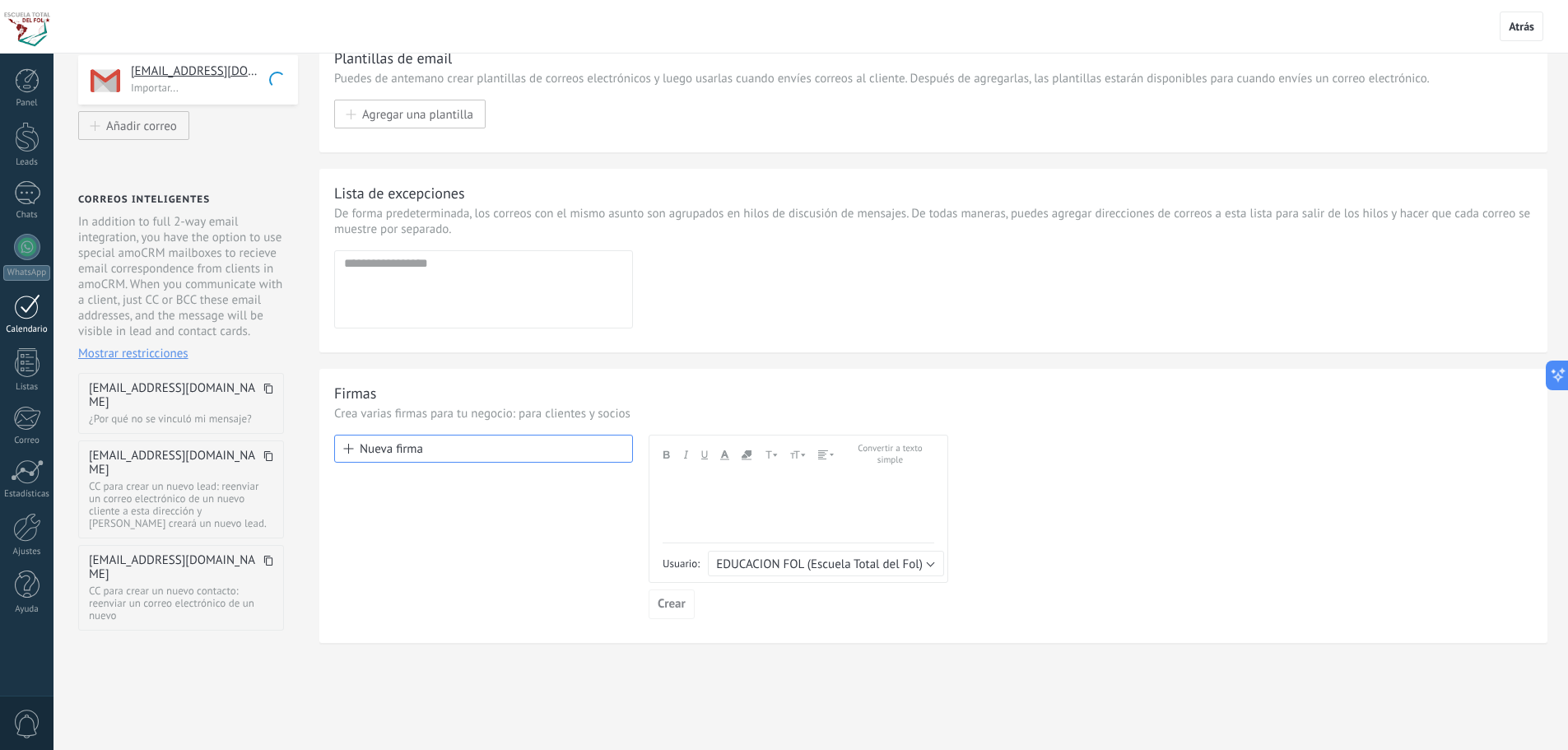
click at [22, 316] on div at bounding box center [27, 306] width 26 height 25
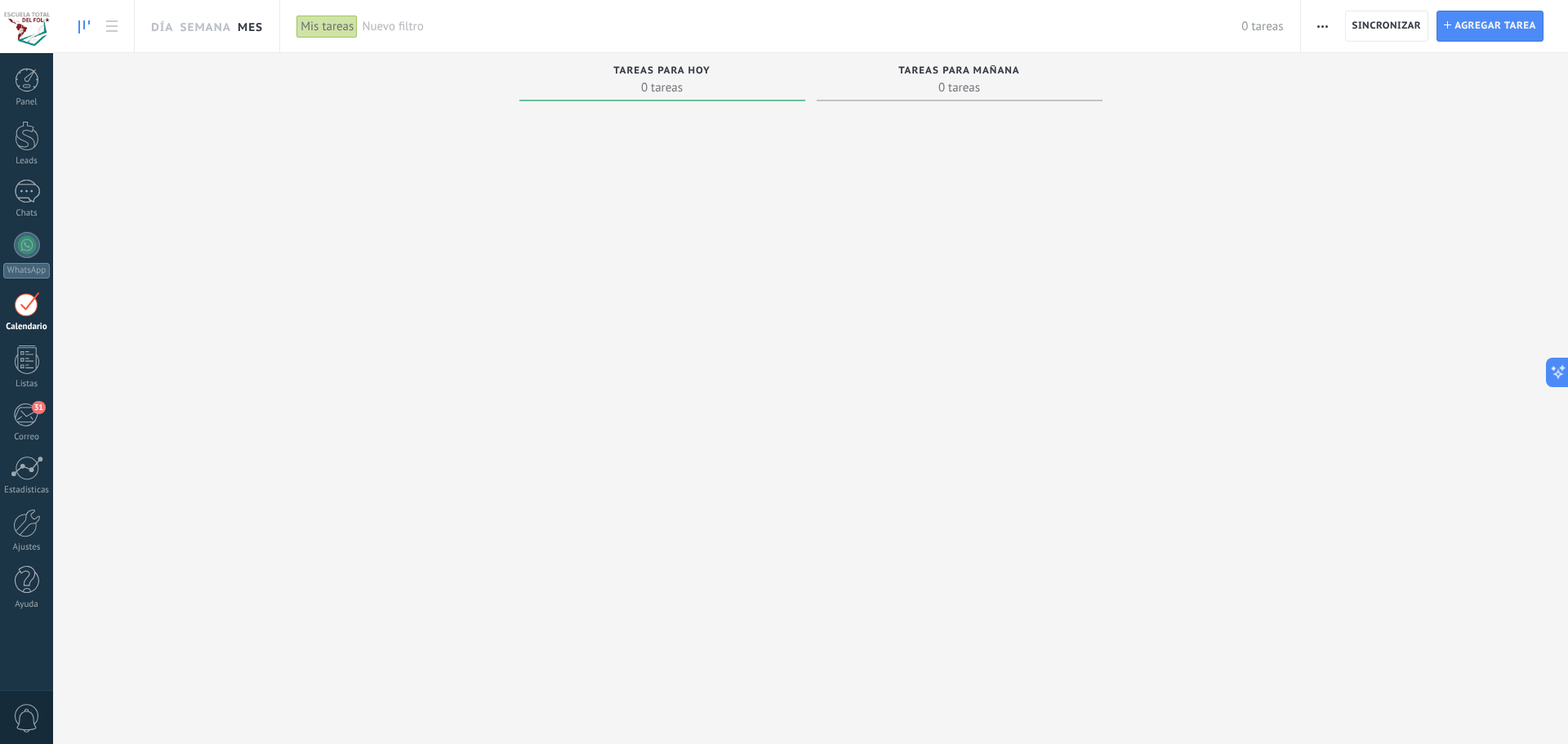
click at [257, 27] on link "Mes" at bounding box center [249, 26] width 25 height 52
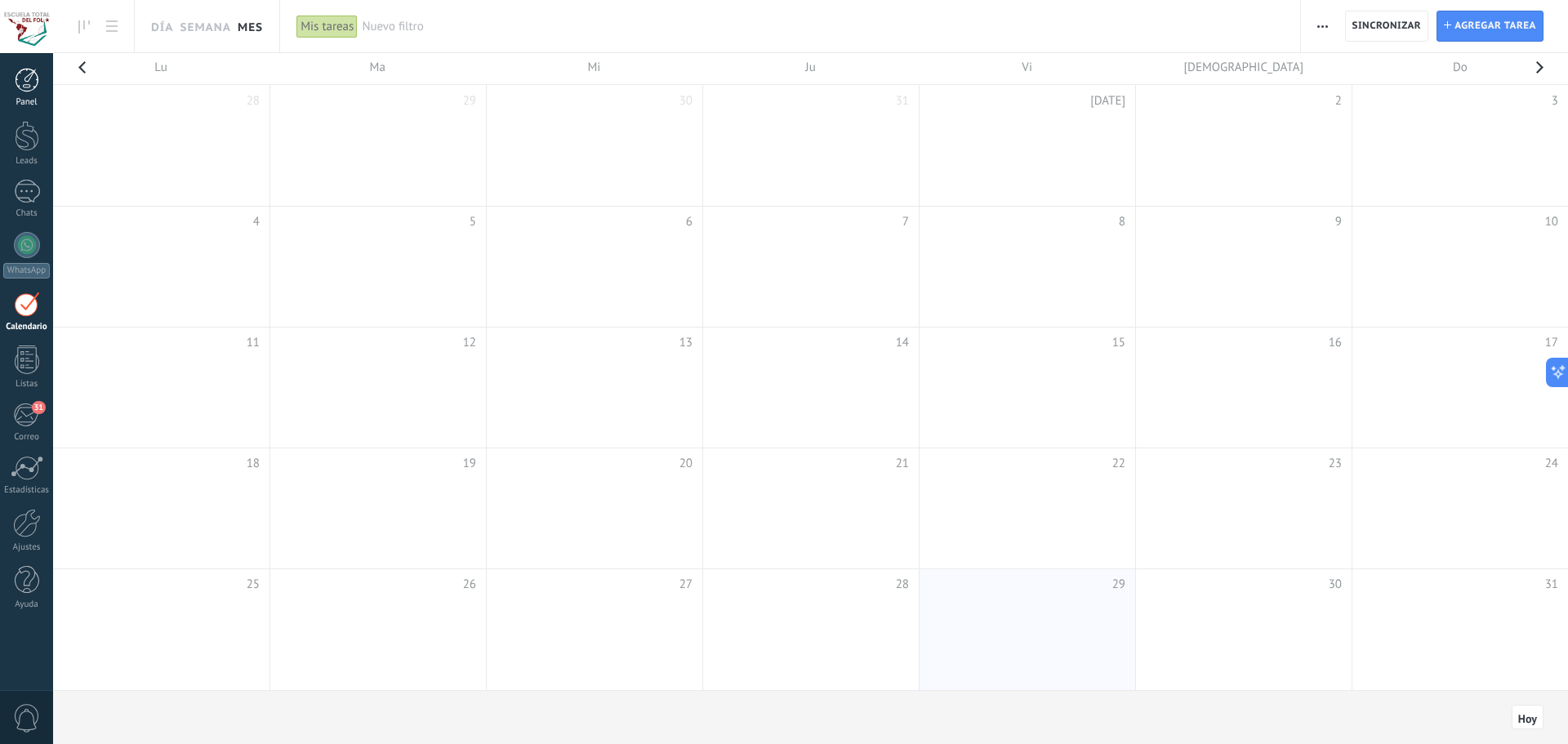
click at [35, 78] on div at bounding box center [27, 80] width 24 height 24
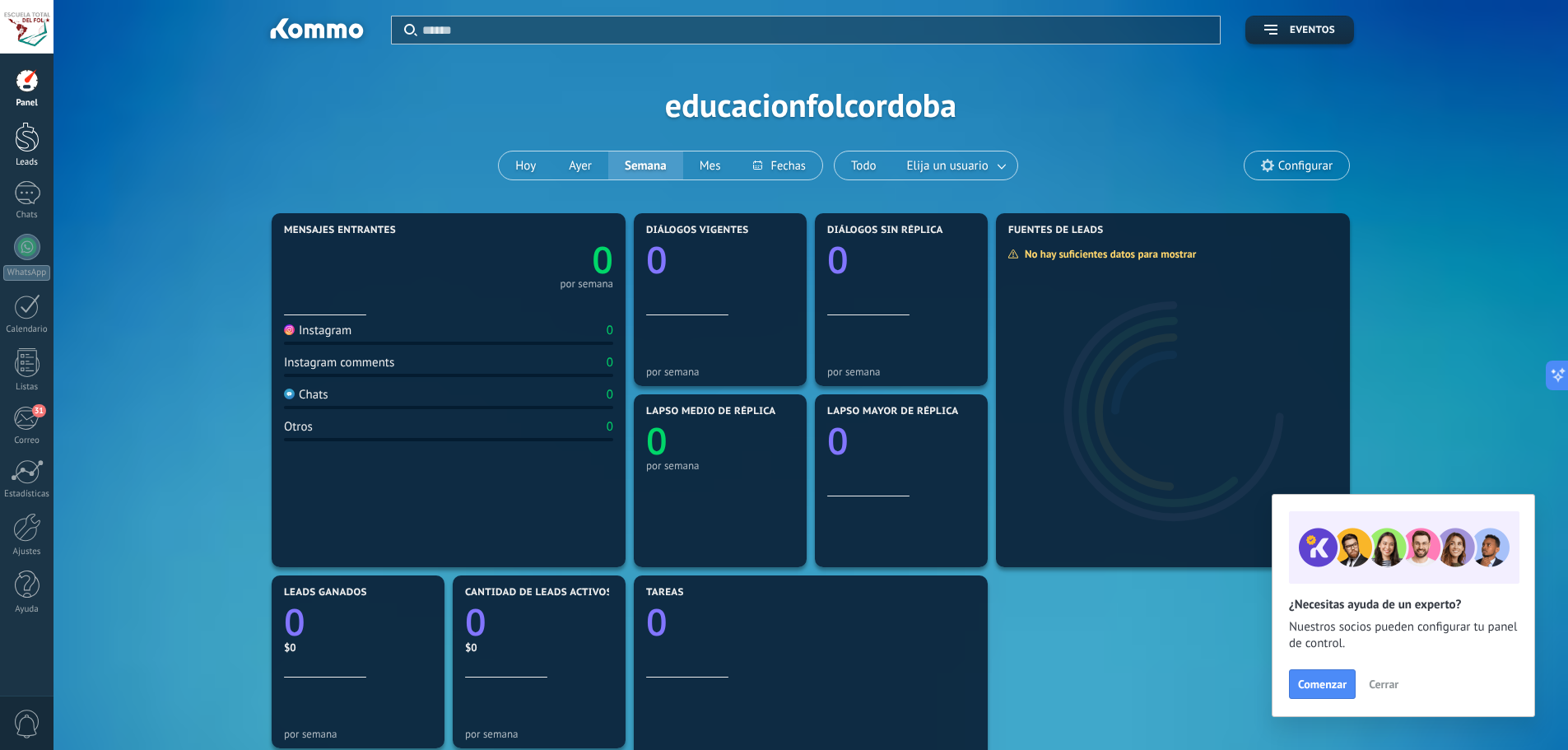
click at [30, 139] on div at bounding box center [27, 136] width 24 height 30
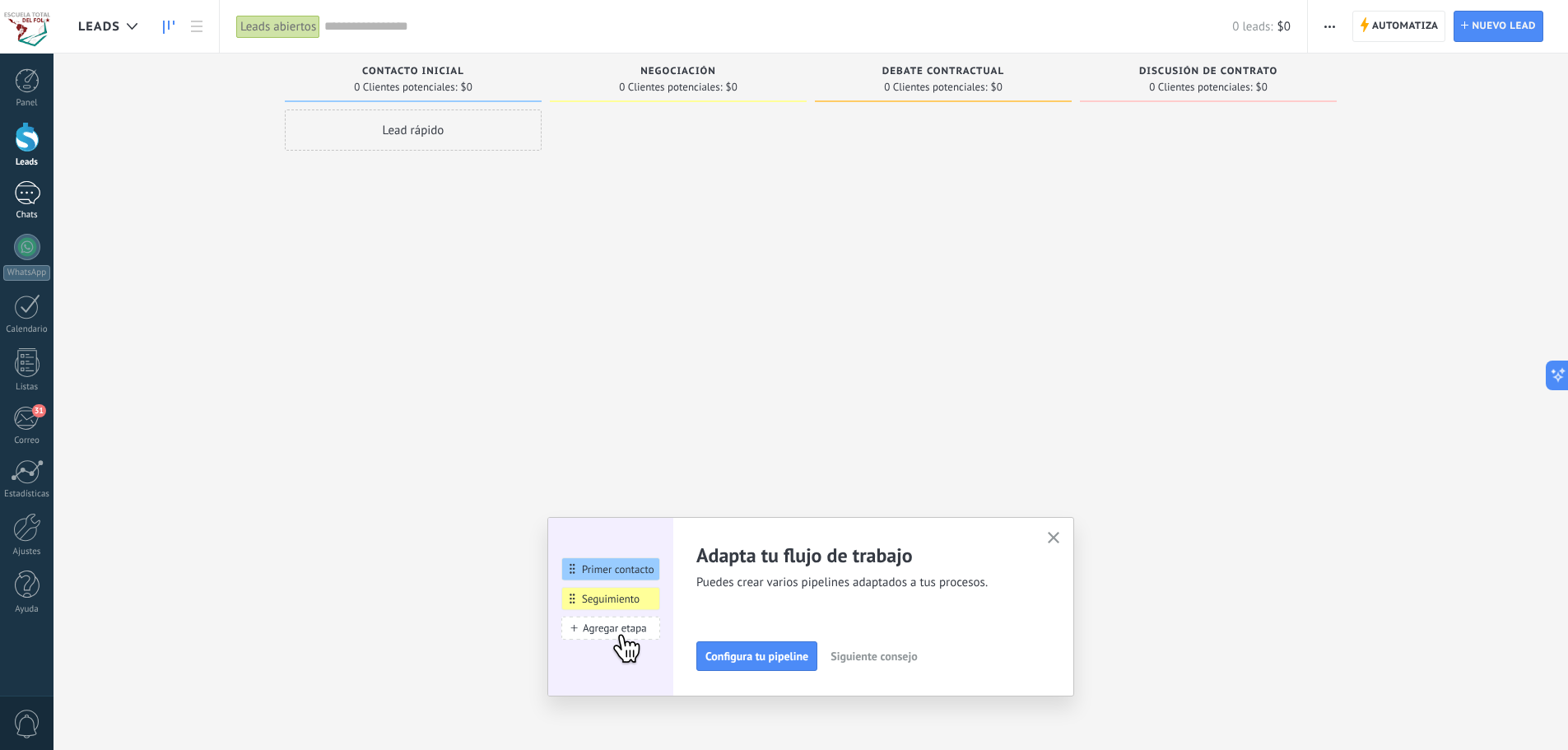
click at [33, 196] on div at bounding box center [27, 192] width 26 height 24
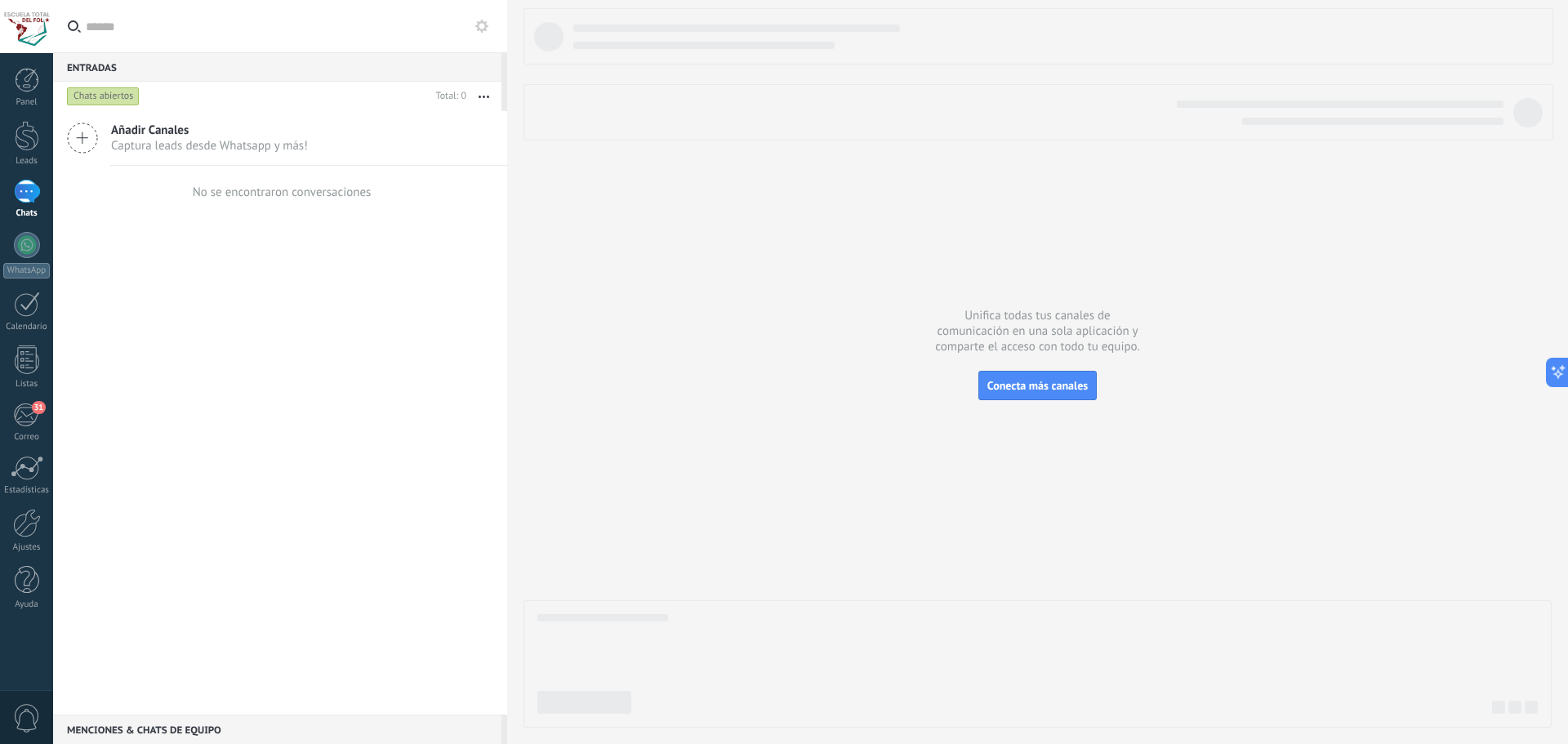
click at [143, 130] on span "Añadir Canales" at bounding box center [209, 130] width 197 height 16
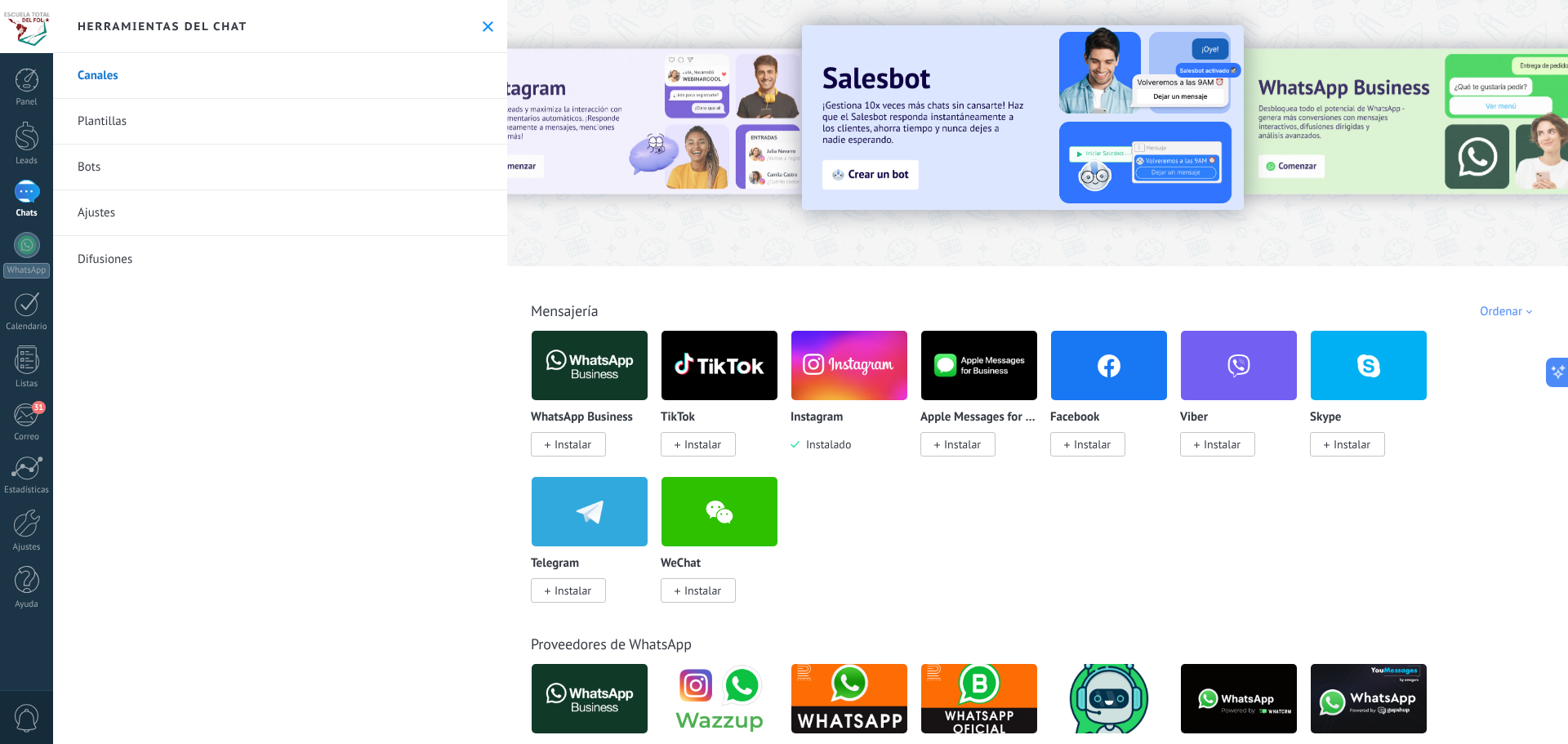
click at [1085, 446] on span "Instalar" at bounding box center [1092, 444] width 36 height 15
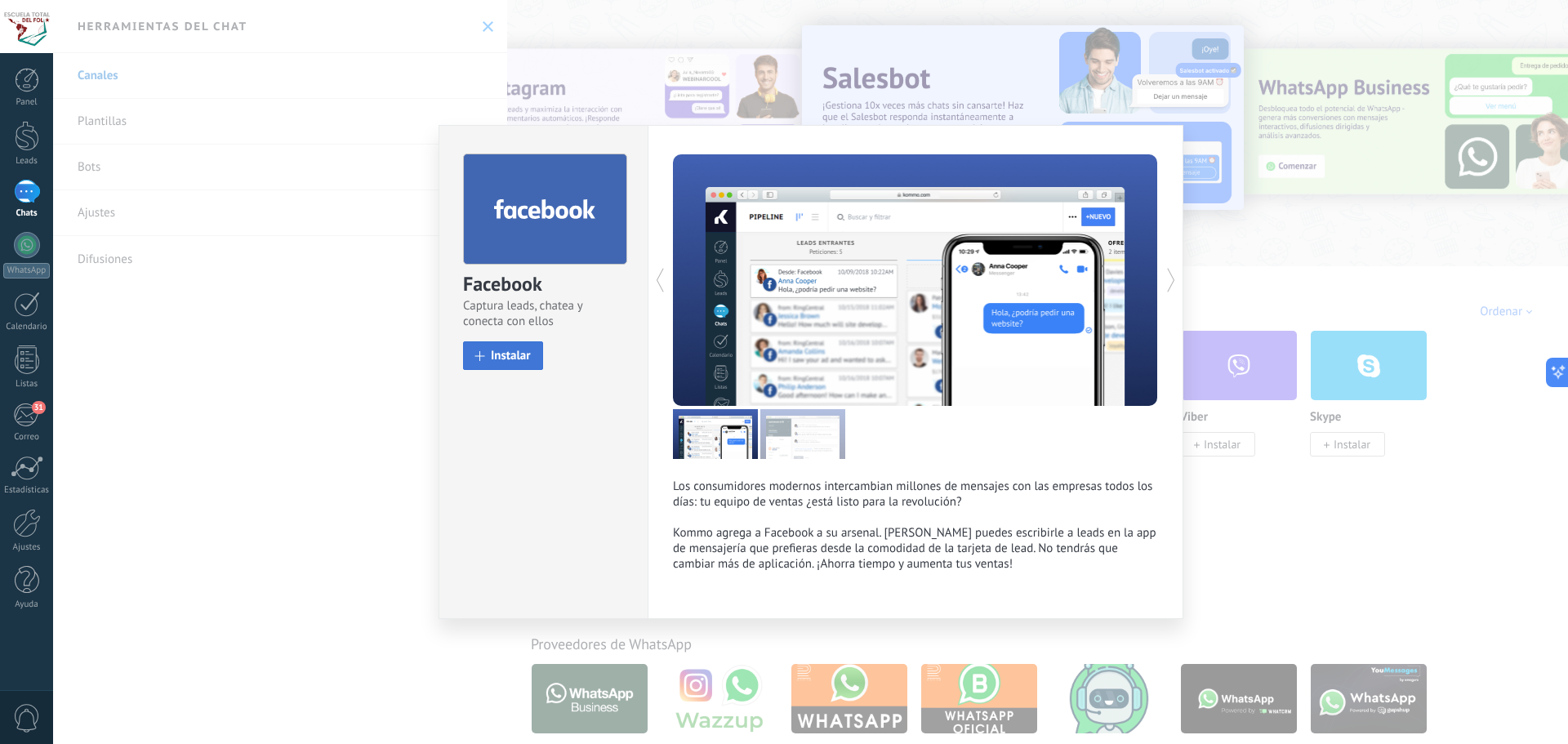
click at [508, 350] on span "Instalar" at bounding box center [511, 355] width 40 height 12
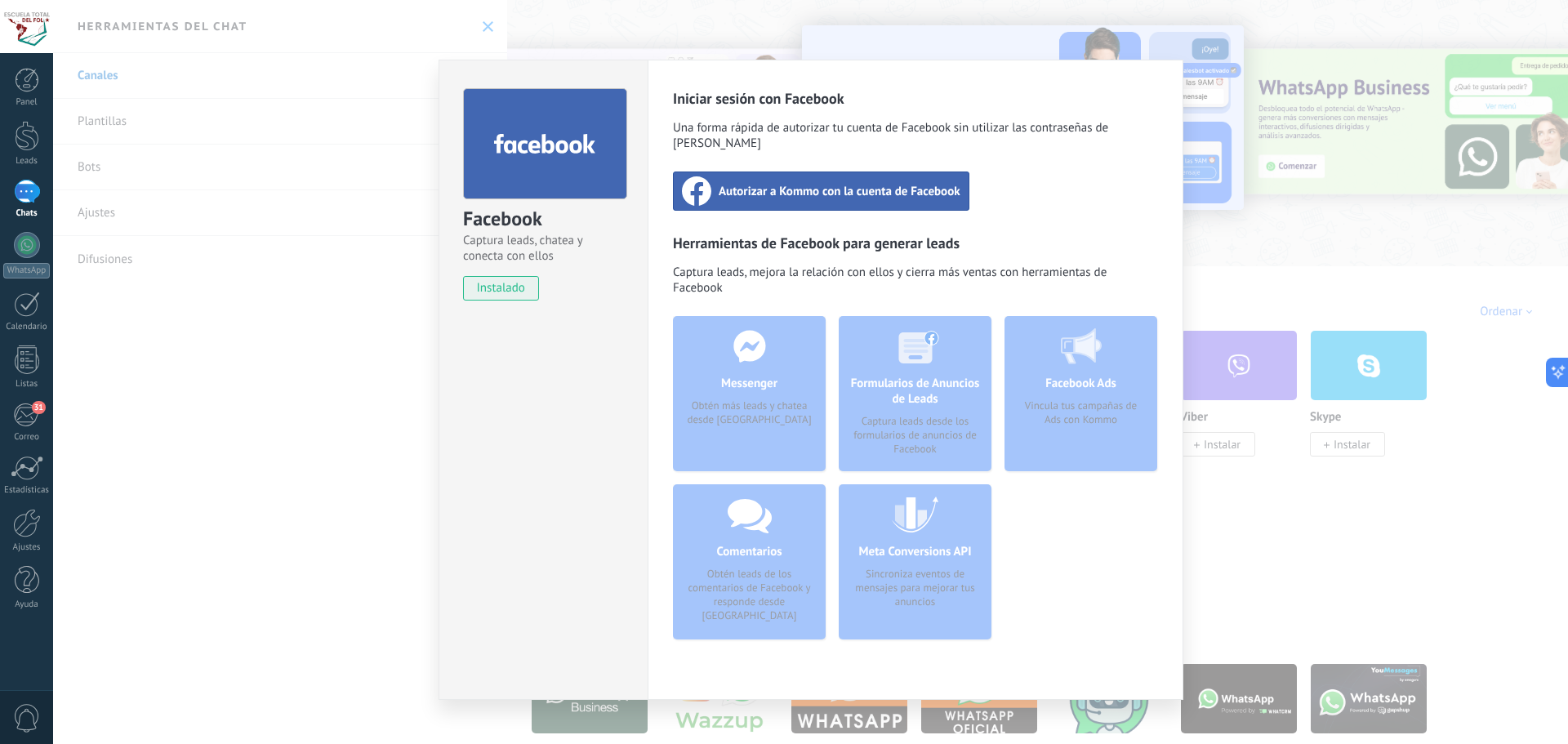
click at [882, 183] on span "Autorizar a Kommo con la cuenta de Facebook" at bounding box center [840, 190] width 242 height 16
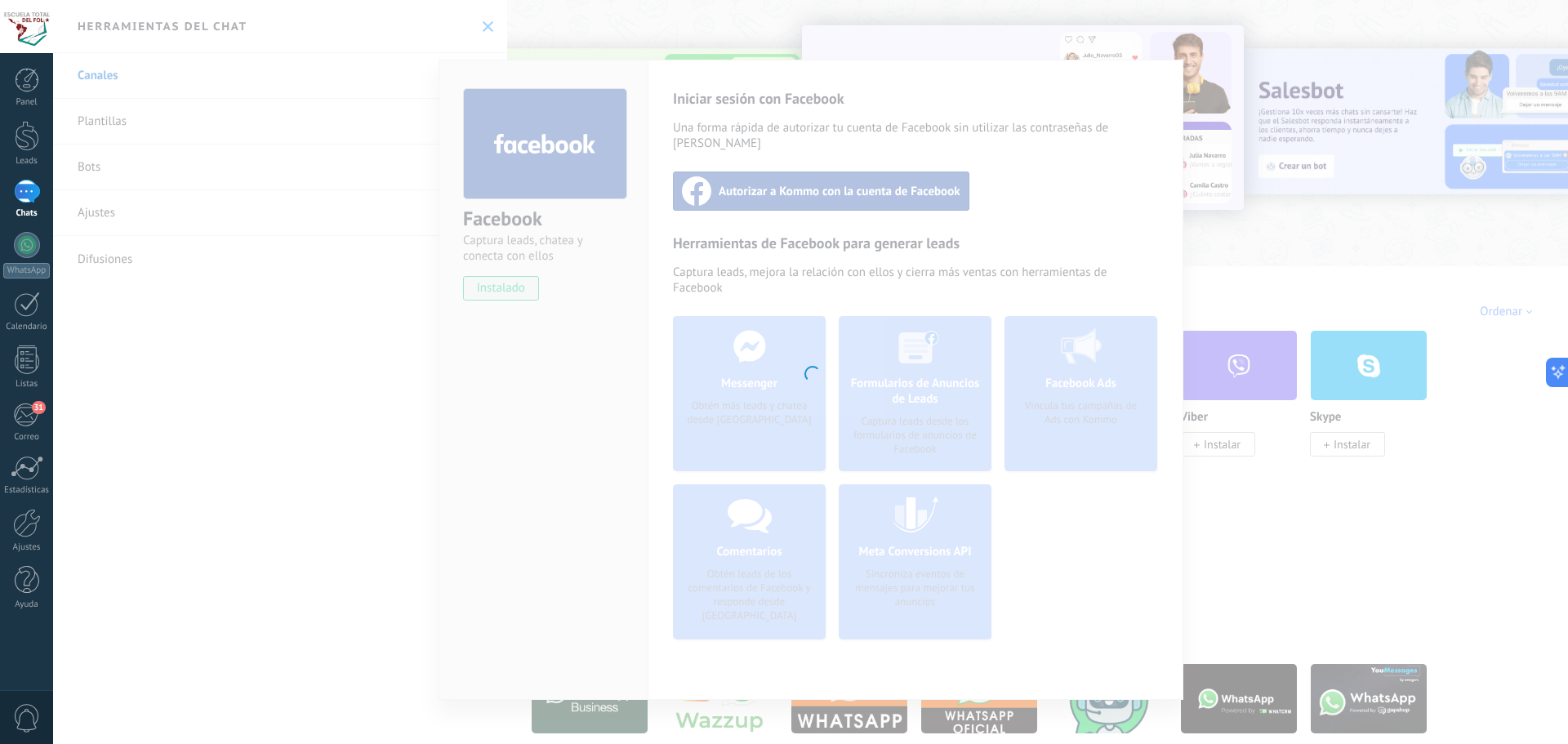
click at [359, 463] on div at bounding box center [811, 372] width 1515 height 744
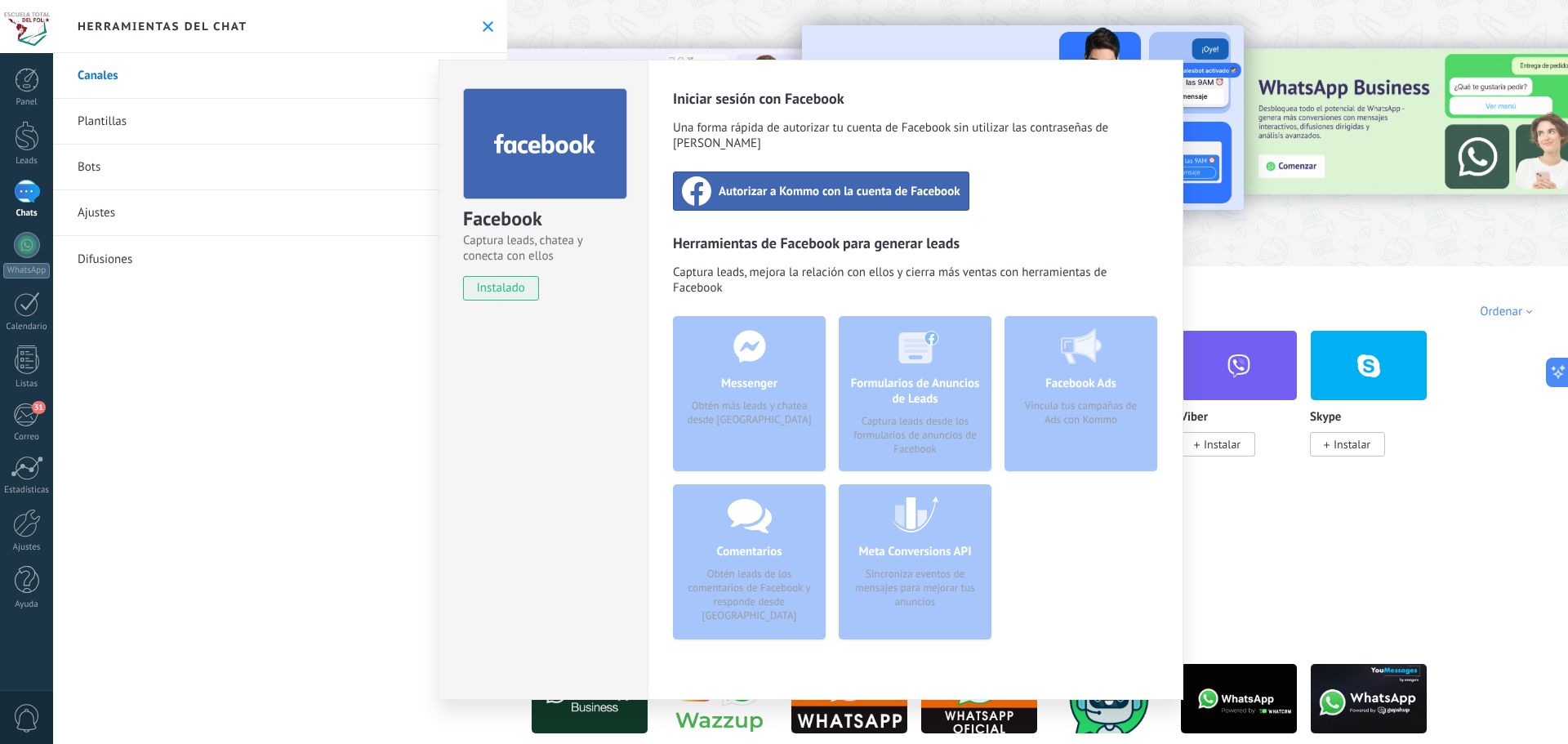
click at [1298, 555] on div "Facebook Captura leads, chatea y conecta con ellos instalado Desinstalar Inicia…" at bounding box center [811, 372] width 1515 height 744
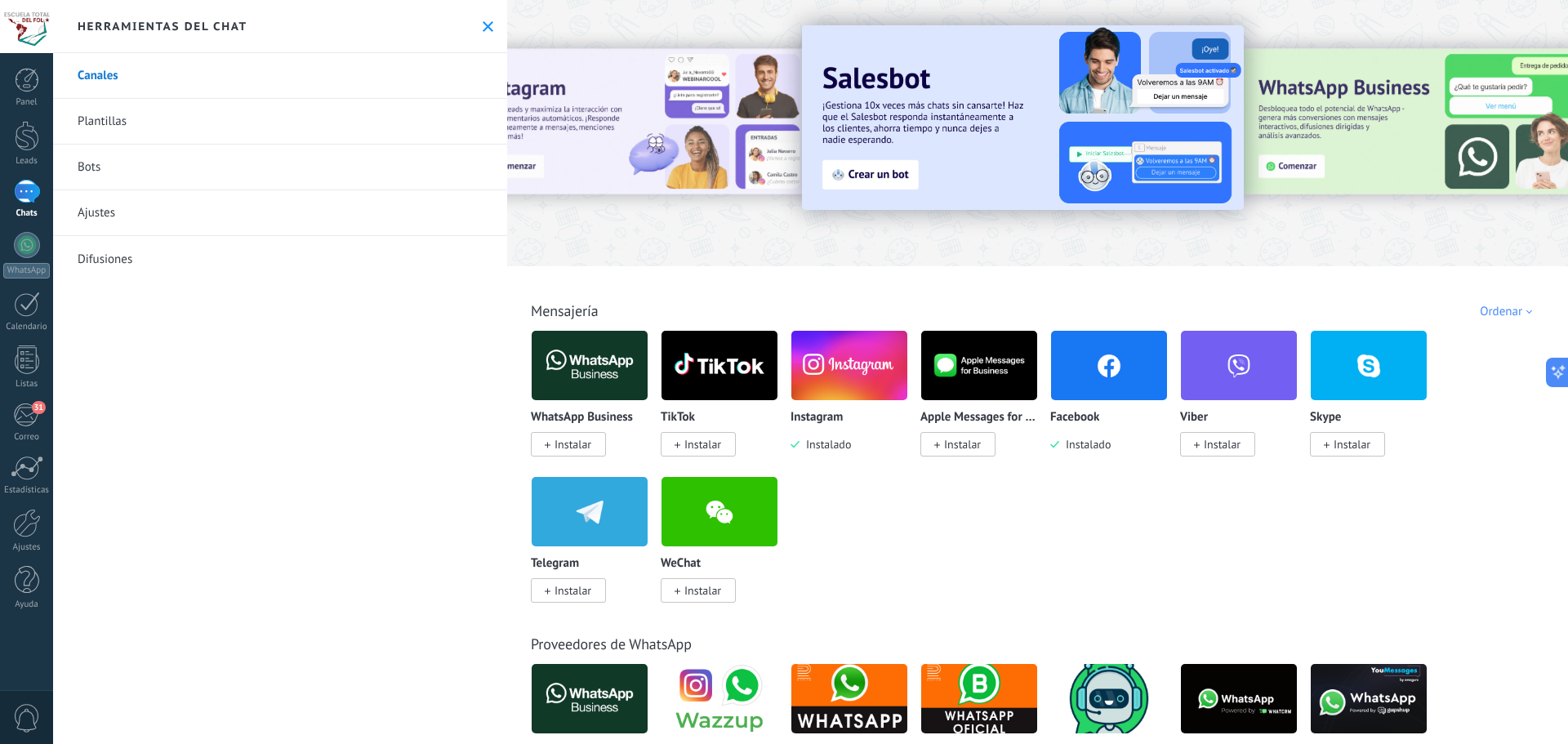
click at [19, 204] on link "Chats" at bounding box center [26, 199] width 53 height 39
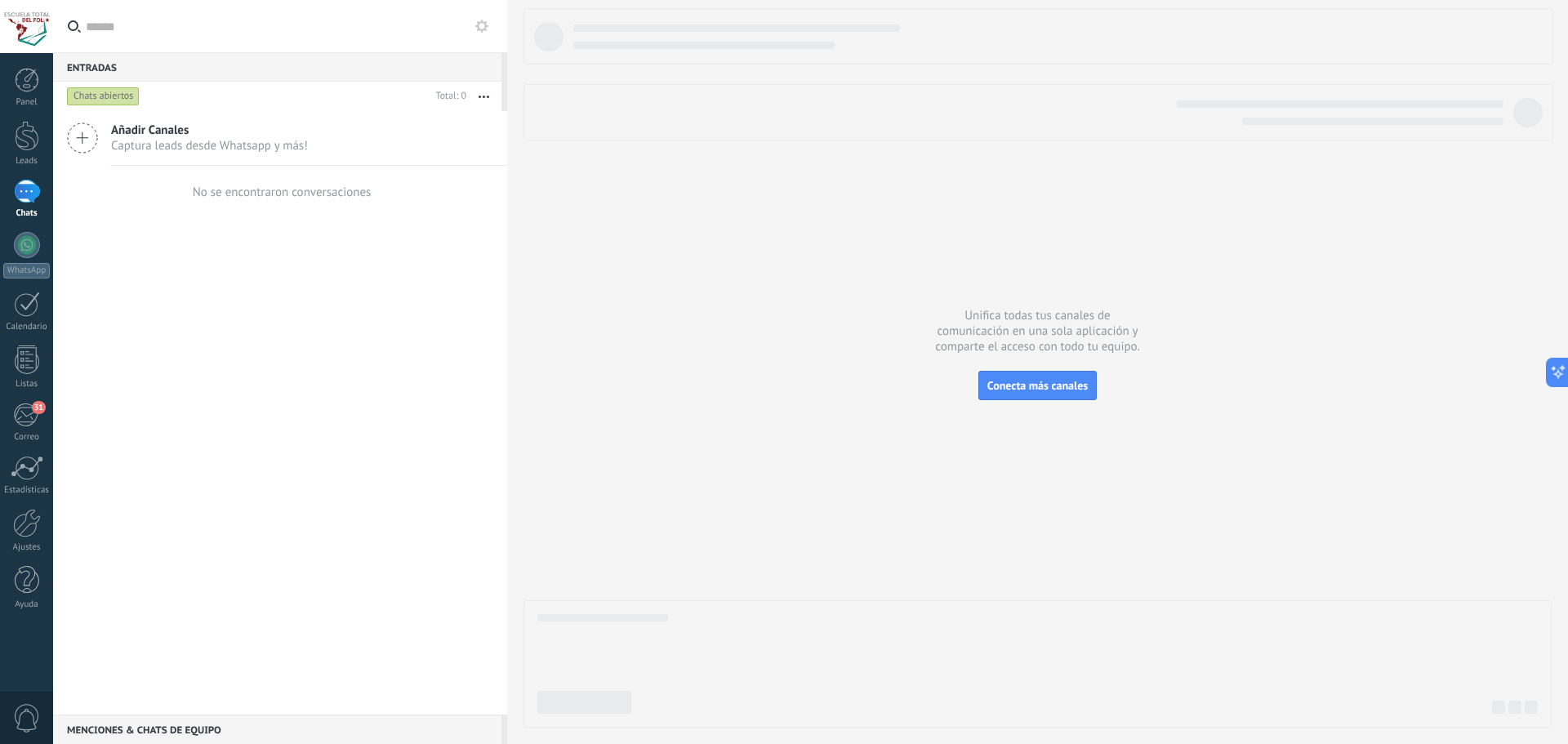
click at [141, 135] on span "Añadir Canales" at bounding box center [209, 130] width 197 height 16
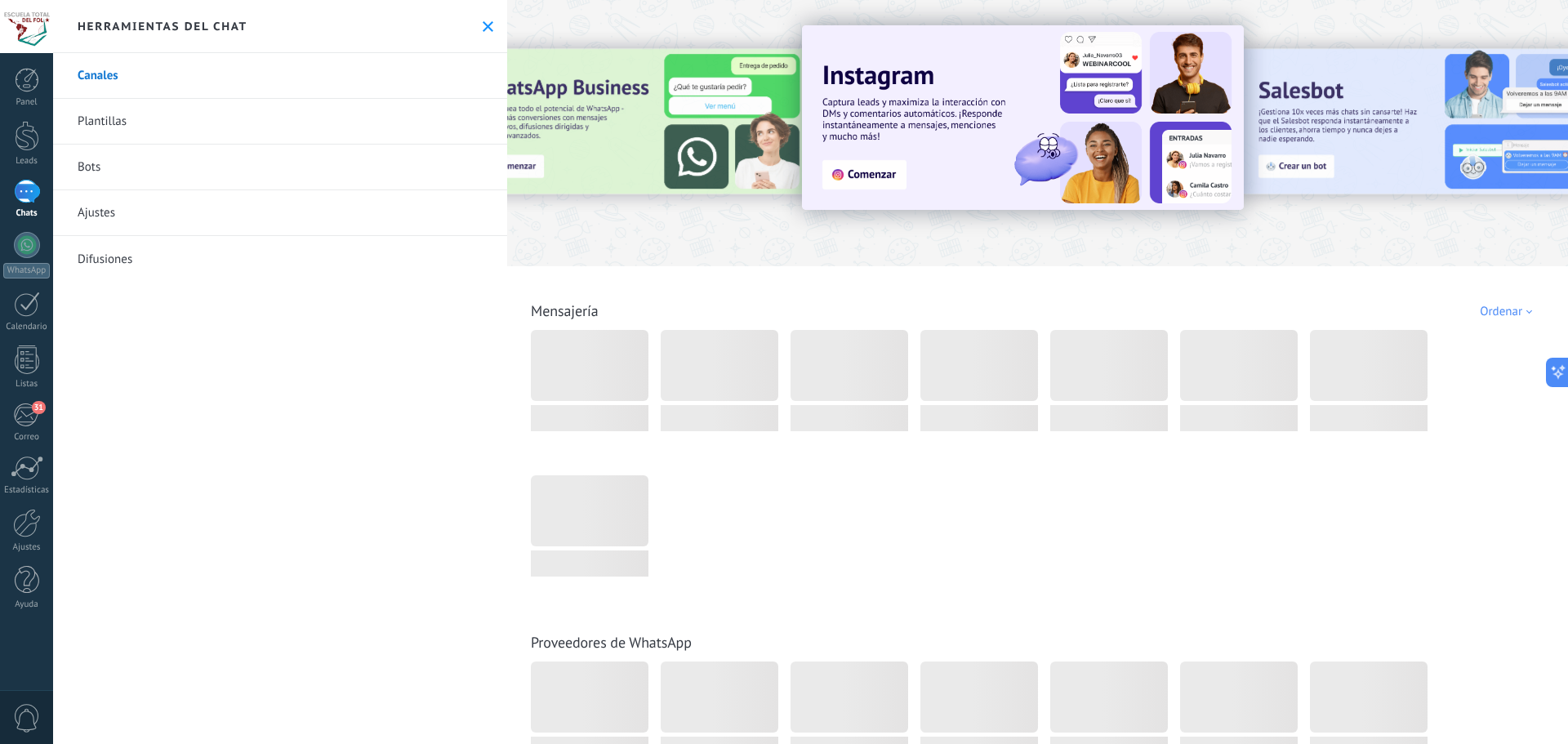
click at [141, 123] on link "Plantillas" at bounding box center [280, 121] width 454 height 46
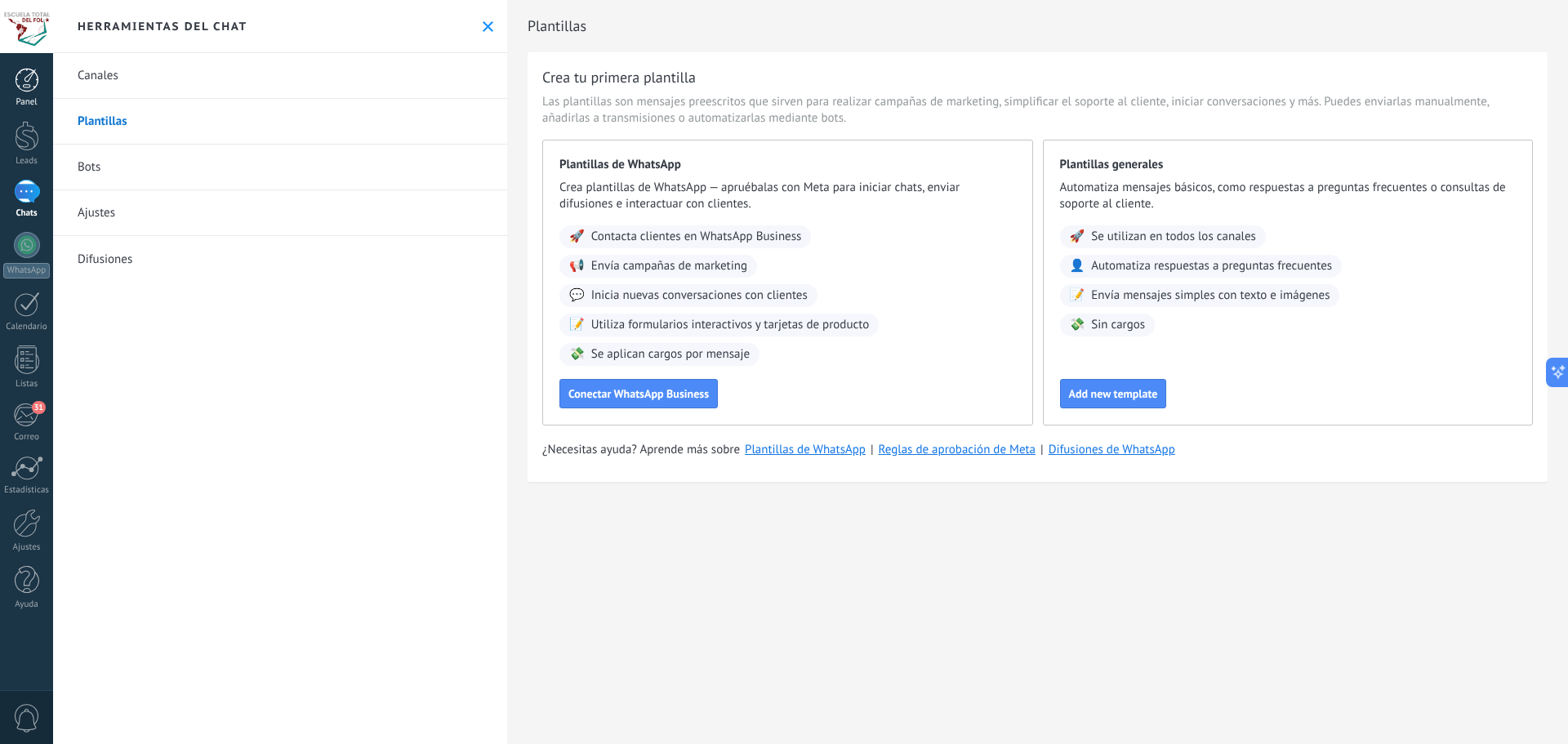
click at [19, 88] on div at bounding box center [27, 80] width 24 height 24
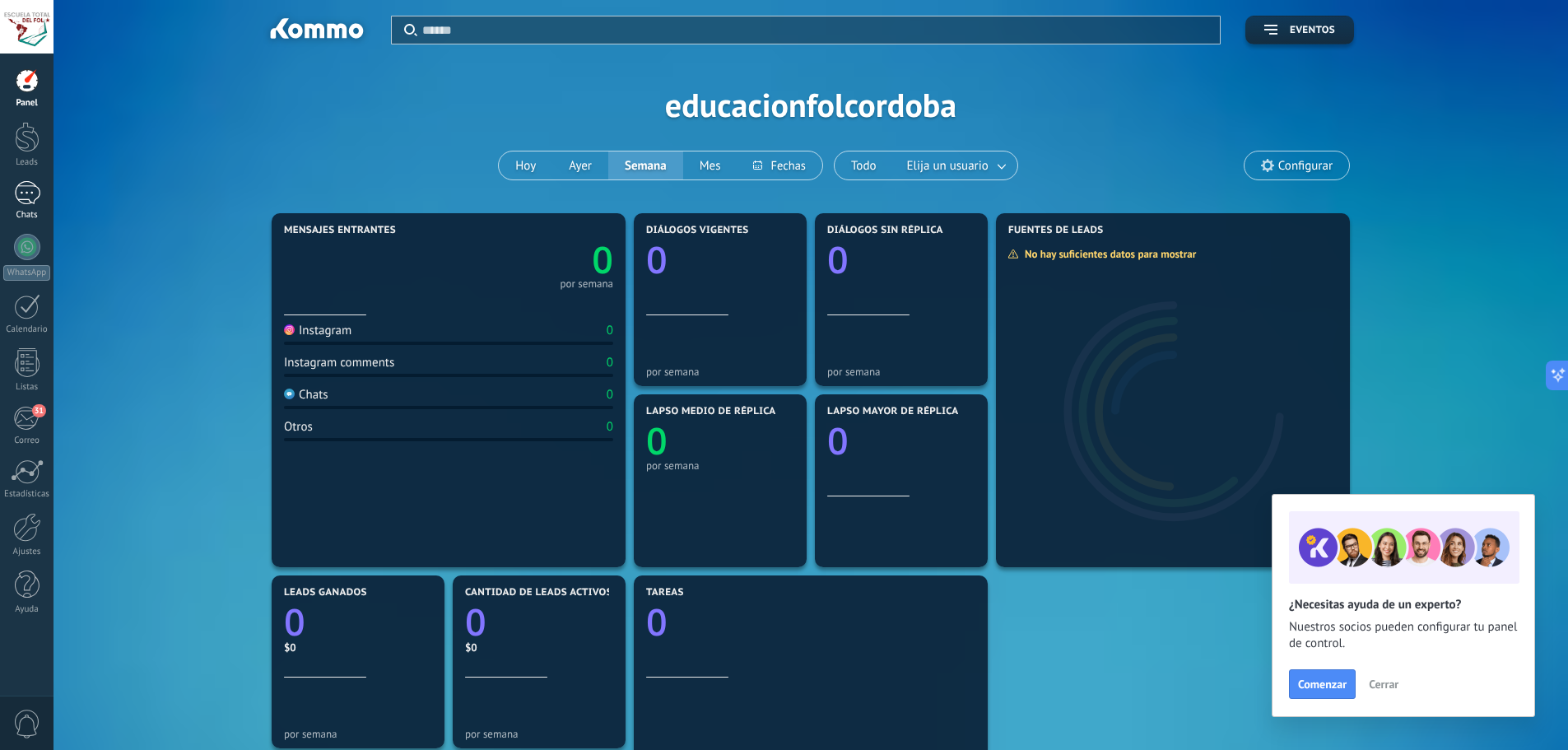
click at [27, 187] on div at bounding box center [27, 192] width 26 height 24
